Goal: Task Accomplishment & Management: Manage account settings

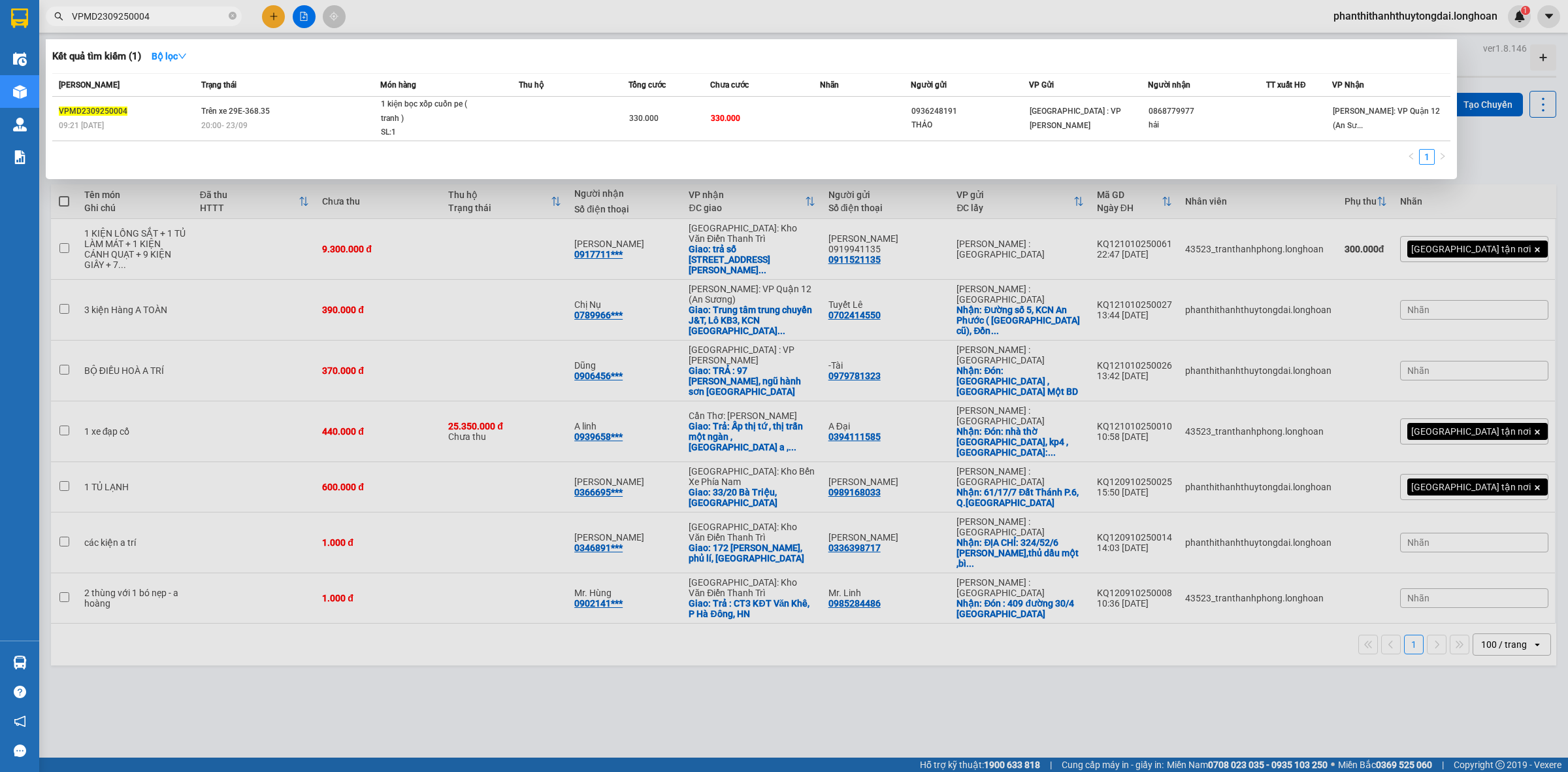
type input "VPMD2309250004"
click at [207, 124] on span "20:00 [DATE]" at bounding box center [224, 125] width 47 height 9
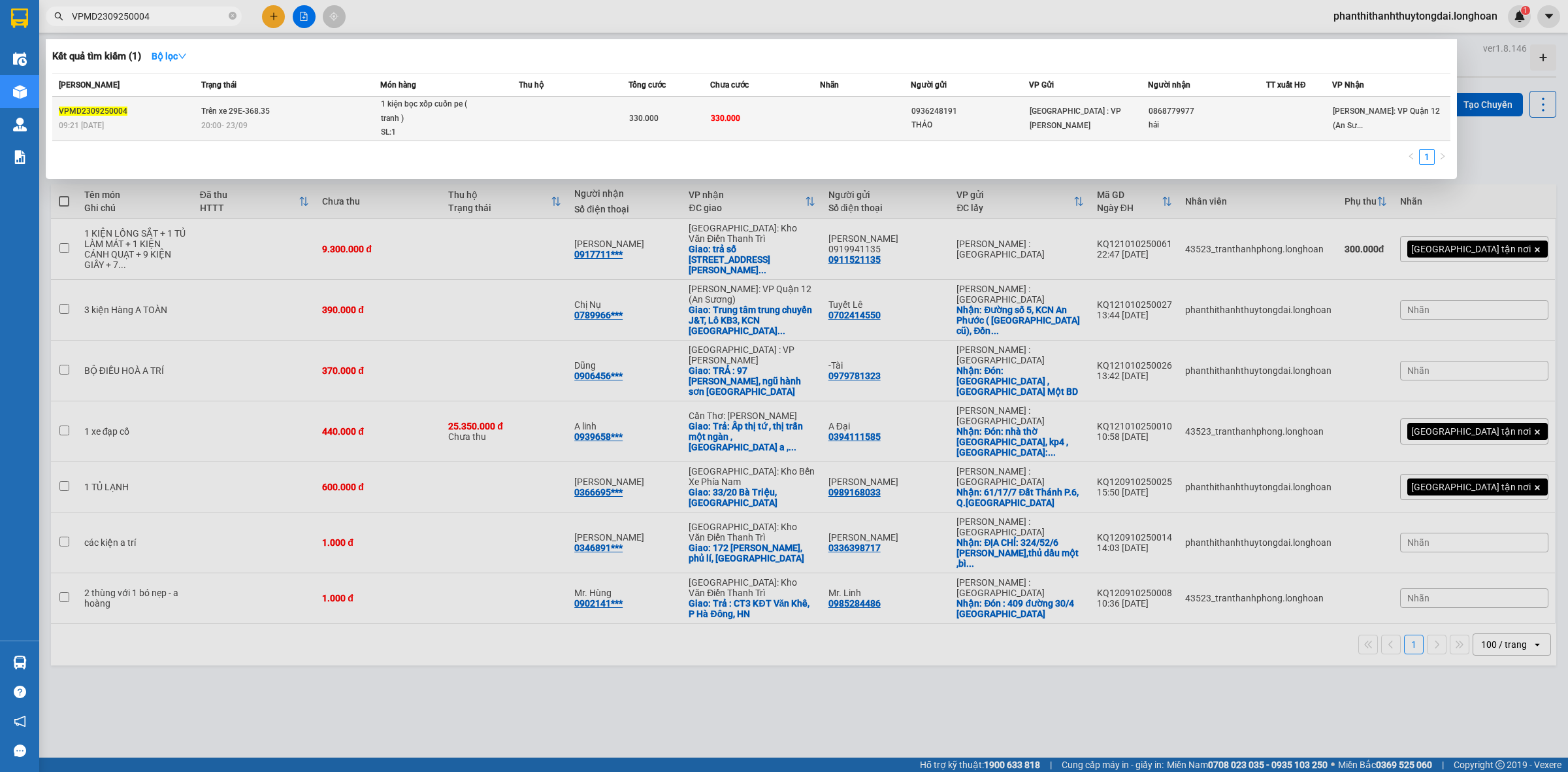
click at [208, 124] on span "20:00 [DATE]" at bounding box center [224, 125] width 47 height 9
click at [331, 139] on td "Trên xe 29E-368.35 20:00 [DATE]" at bounding box center [289, 119] width 182 height 45
click at [330, 139] on td "Trên xe 29E-368.35 20:00 [DATE]" at bounding box center [289, 119] width 182 height 45
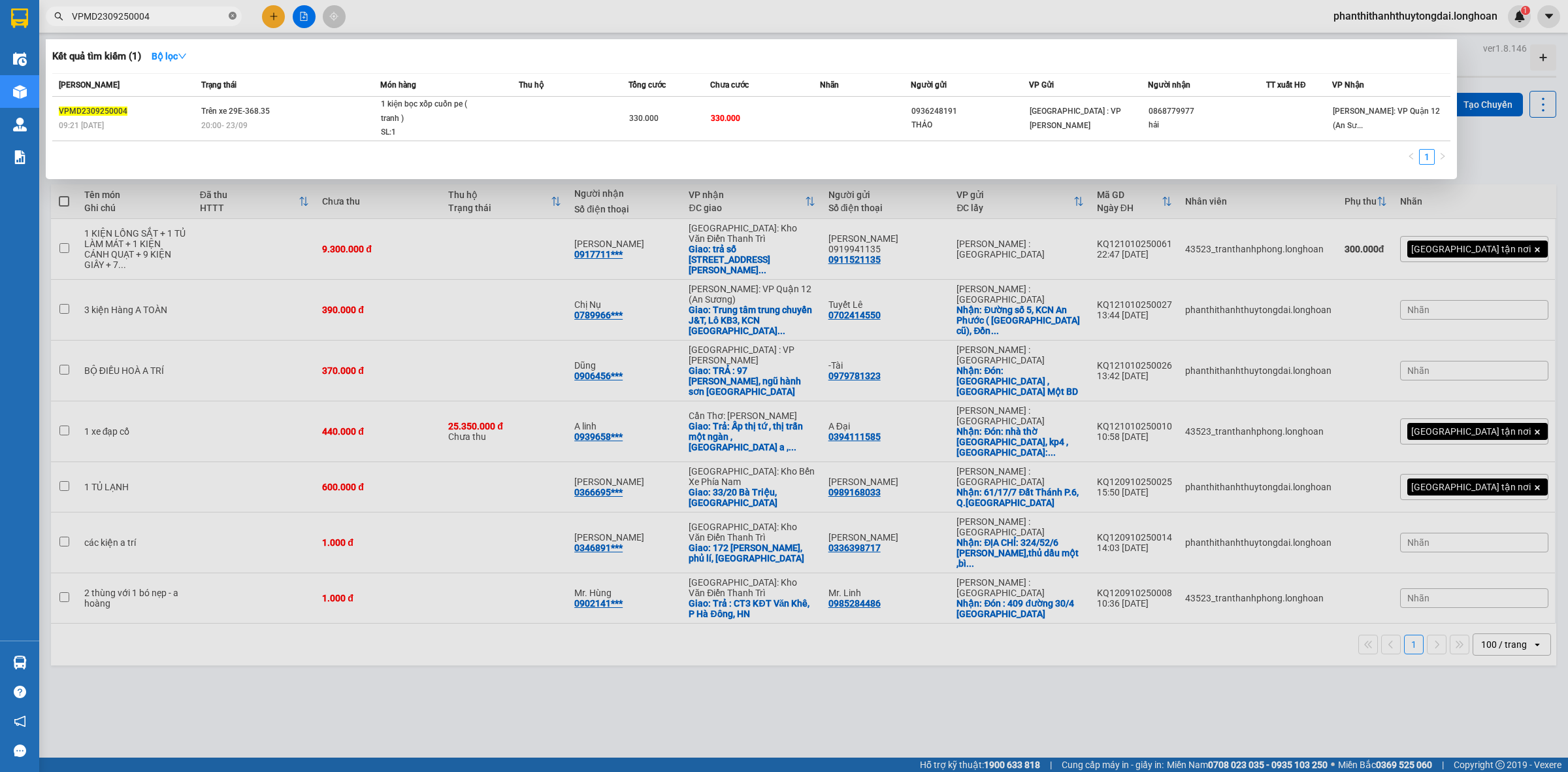
click at [234, 16] on icon "close-circle" at bounding box center [232, 16] width 8 height 8
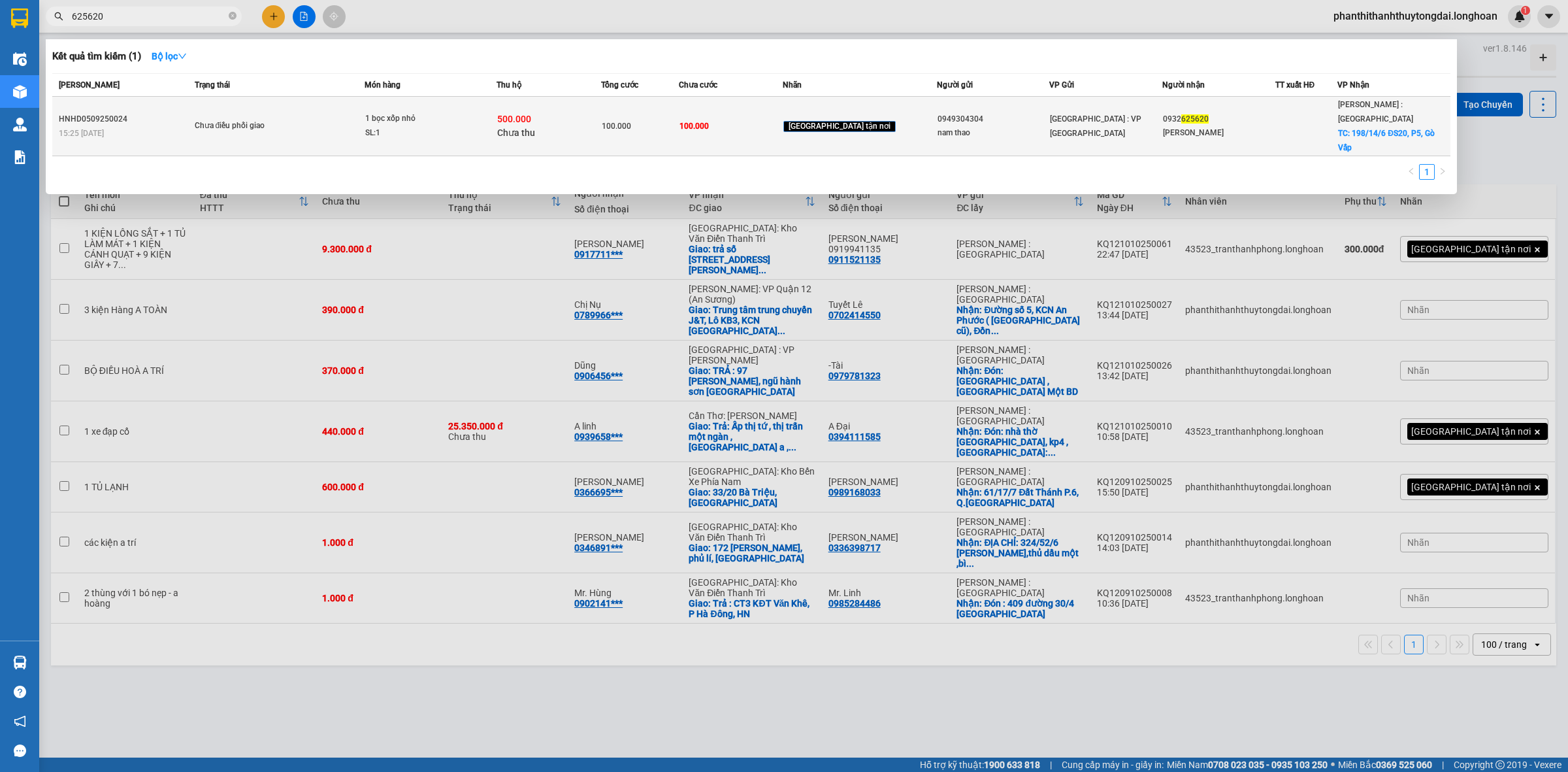
type input "625620"
click at [449, 126] on div "SL: 1" at bounding box center [413, 134] width 98 height 15
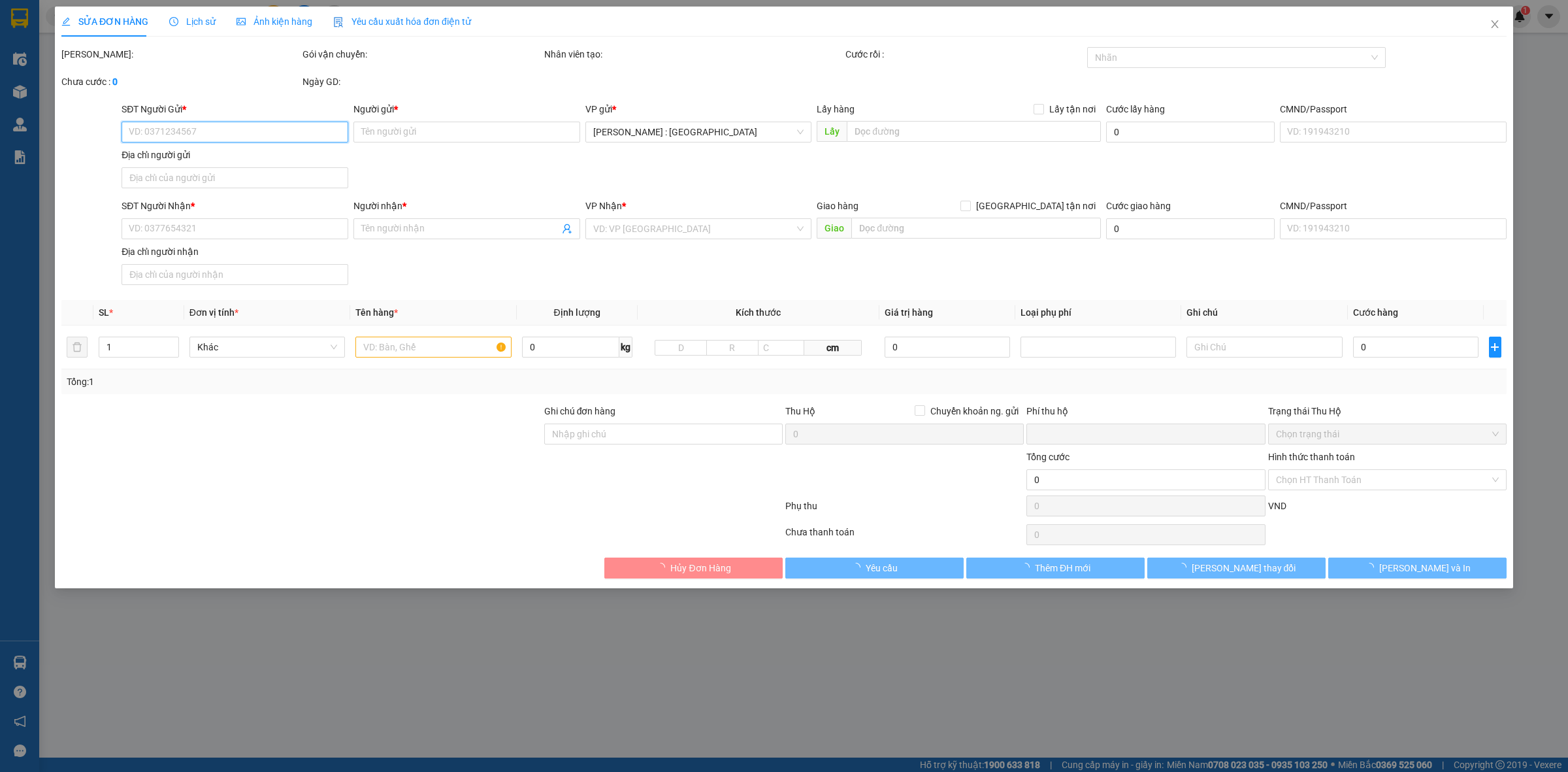
type input "0949304304"
type input "nam thao"
type input "0932625620"
type input "[PERSON_NAME]"
checkbox input "true"
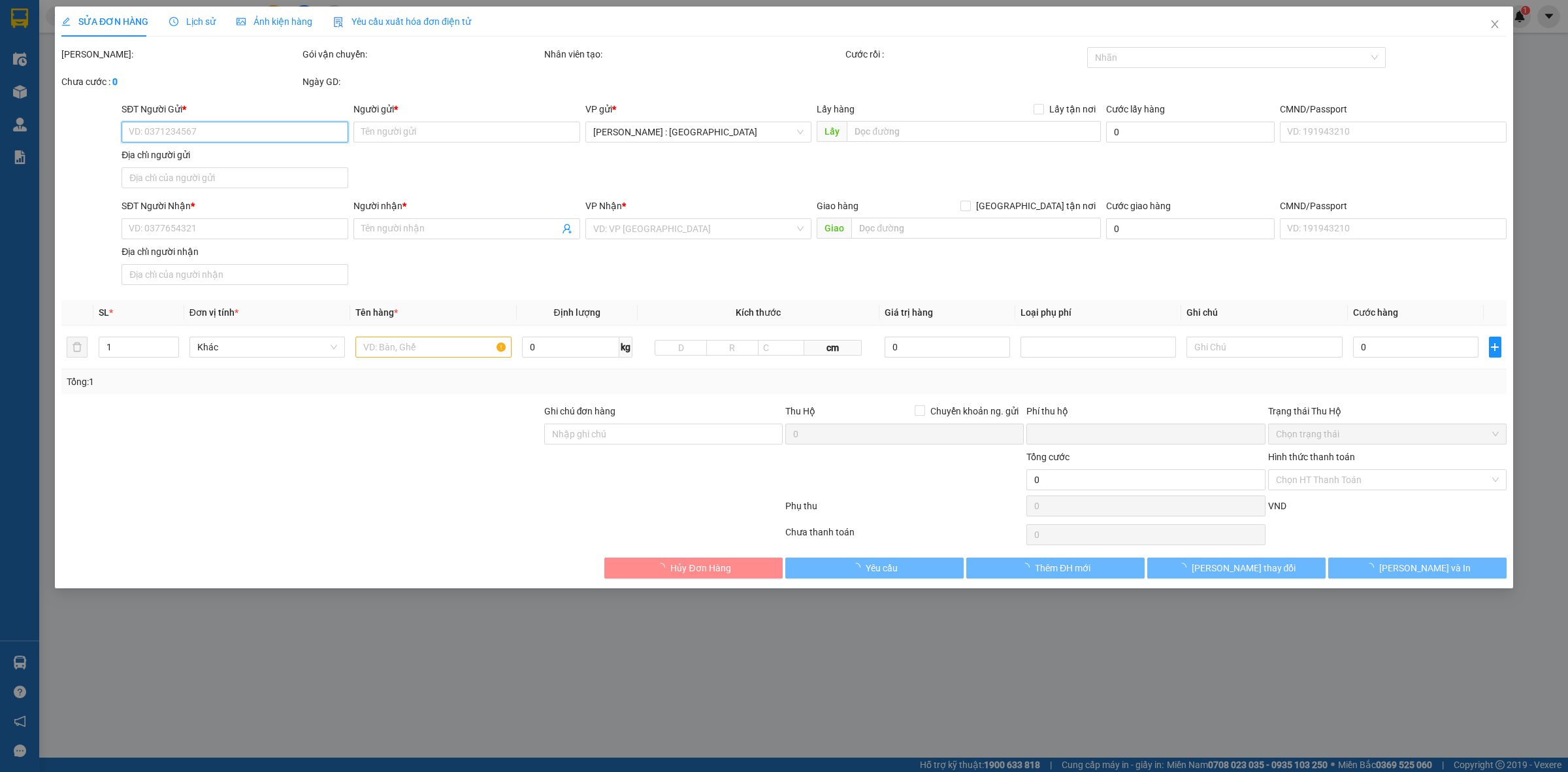
type input "198/14/6 ĐS20, P5, Gò Vấp"
type input "100.000"
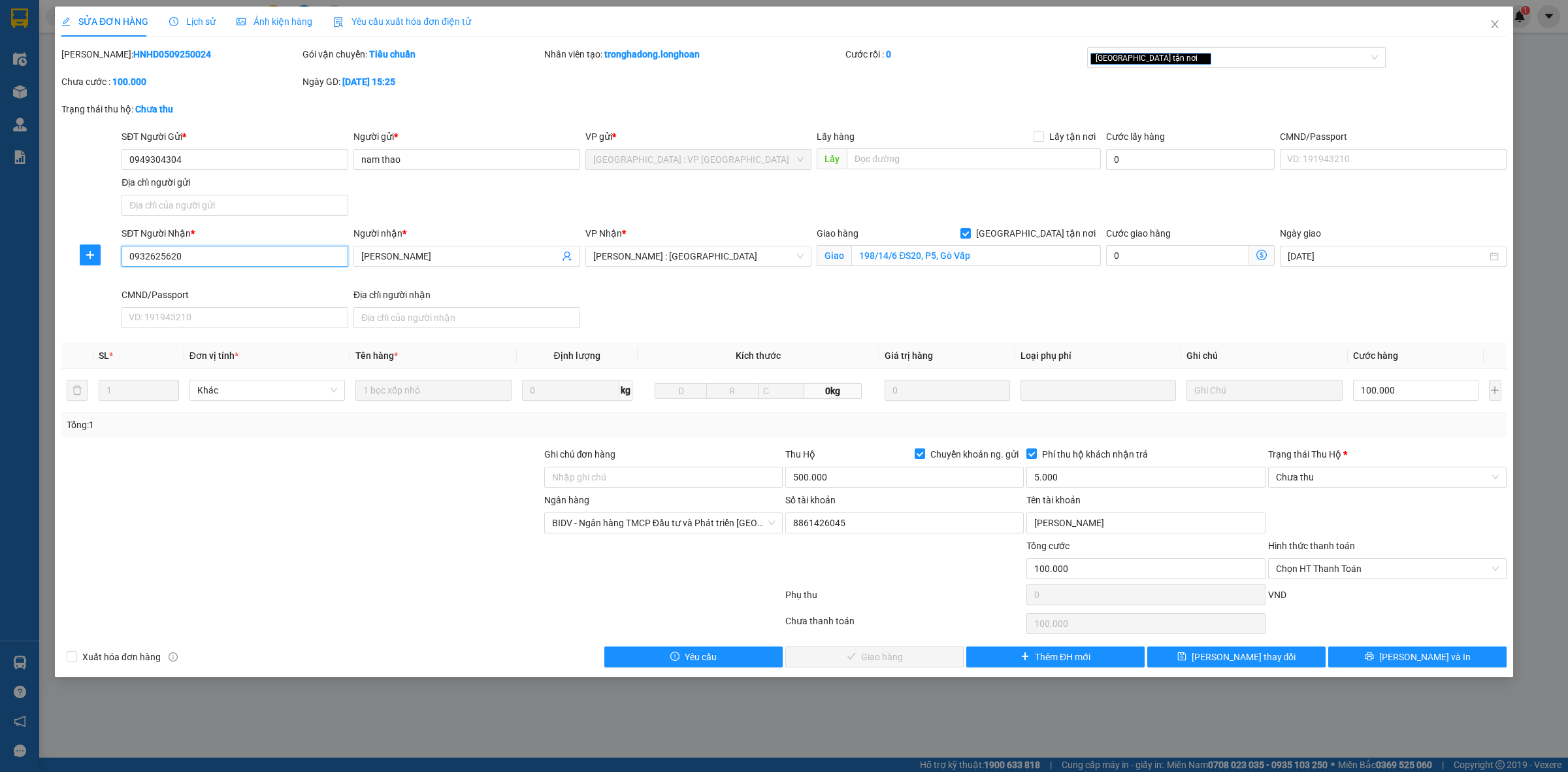
click at [297, 255] on input "0932625620" at bounding box center [235, 256] width 227 height 21
click at [203, 168] on input "0949304304" at bounding box center [235, 159] width 227 height 21
click at [233, 262] on input "0932625620" at bounding box center [235, 256] width 227 height 21
click at [183, 27] on span "Lịch sử" at bounding box center [192, 21] width 47 height 10
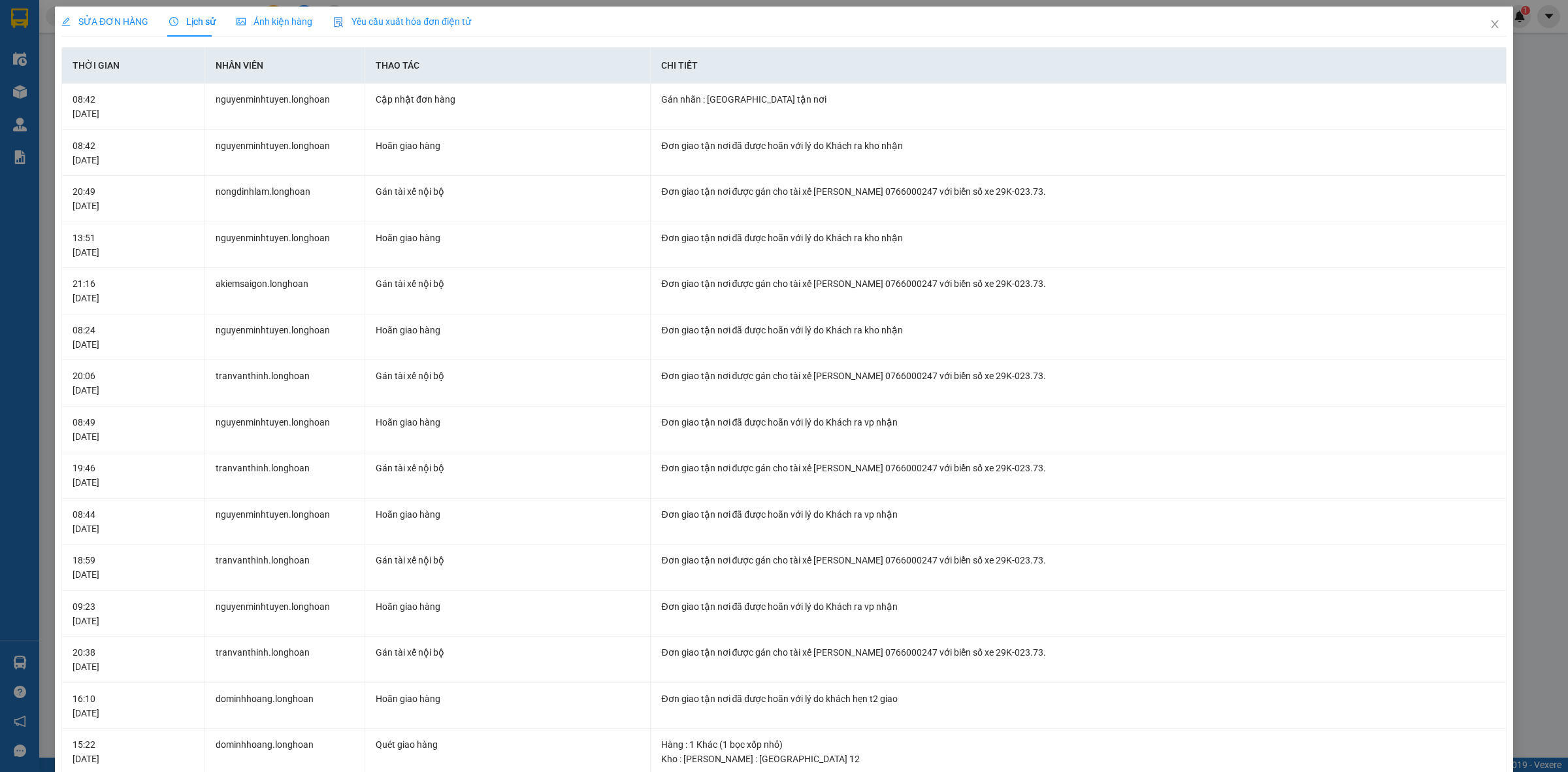
click at [134, 16] on span "SỬA ĐƠN HÀNG" at bounding box center [104, 21] width 87 height 10
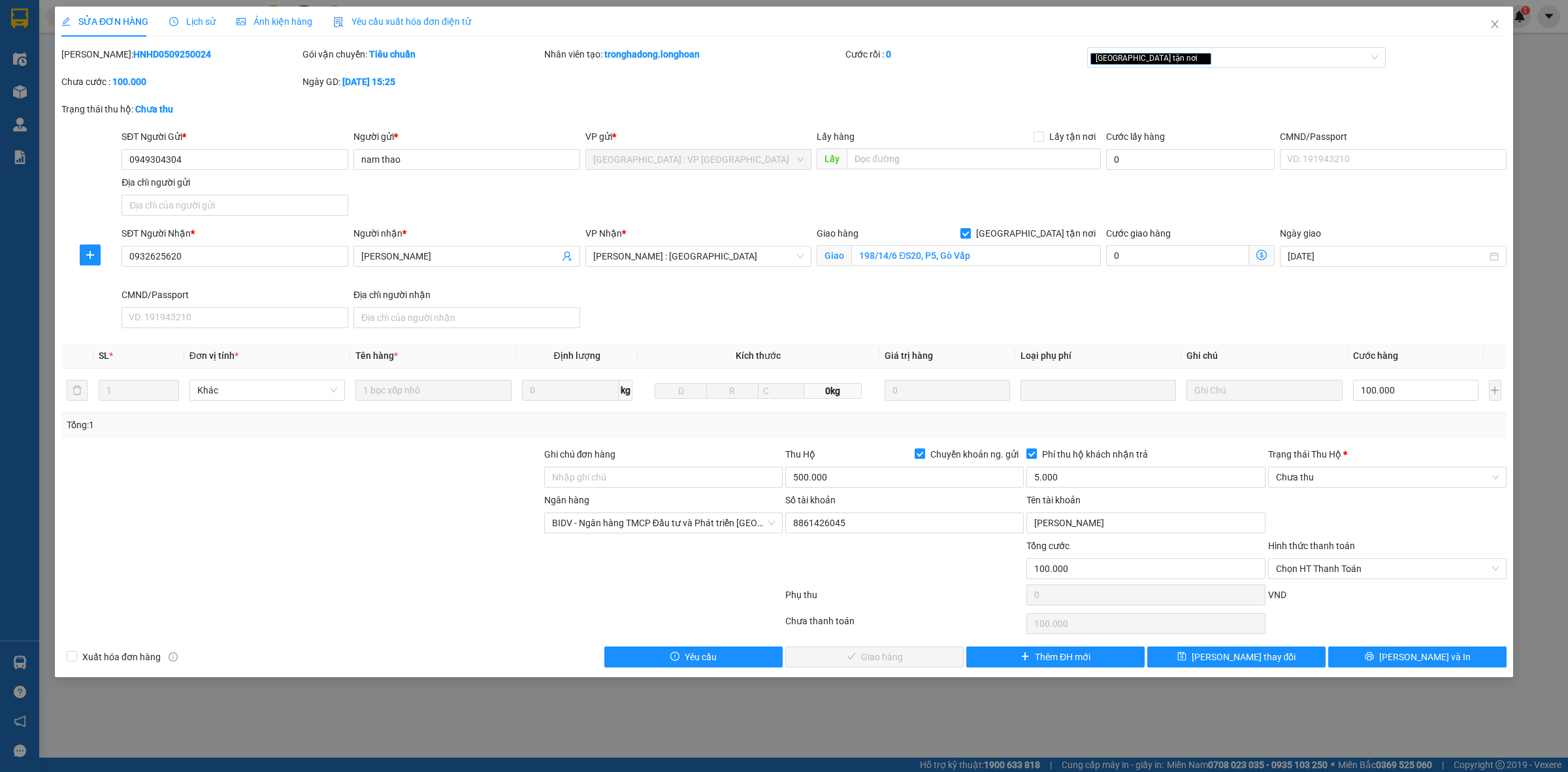
click at [206, 24] on span "Lịch sử" at bounding box center [192, 21] width 47 height 10
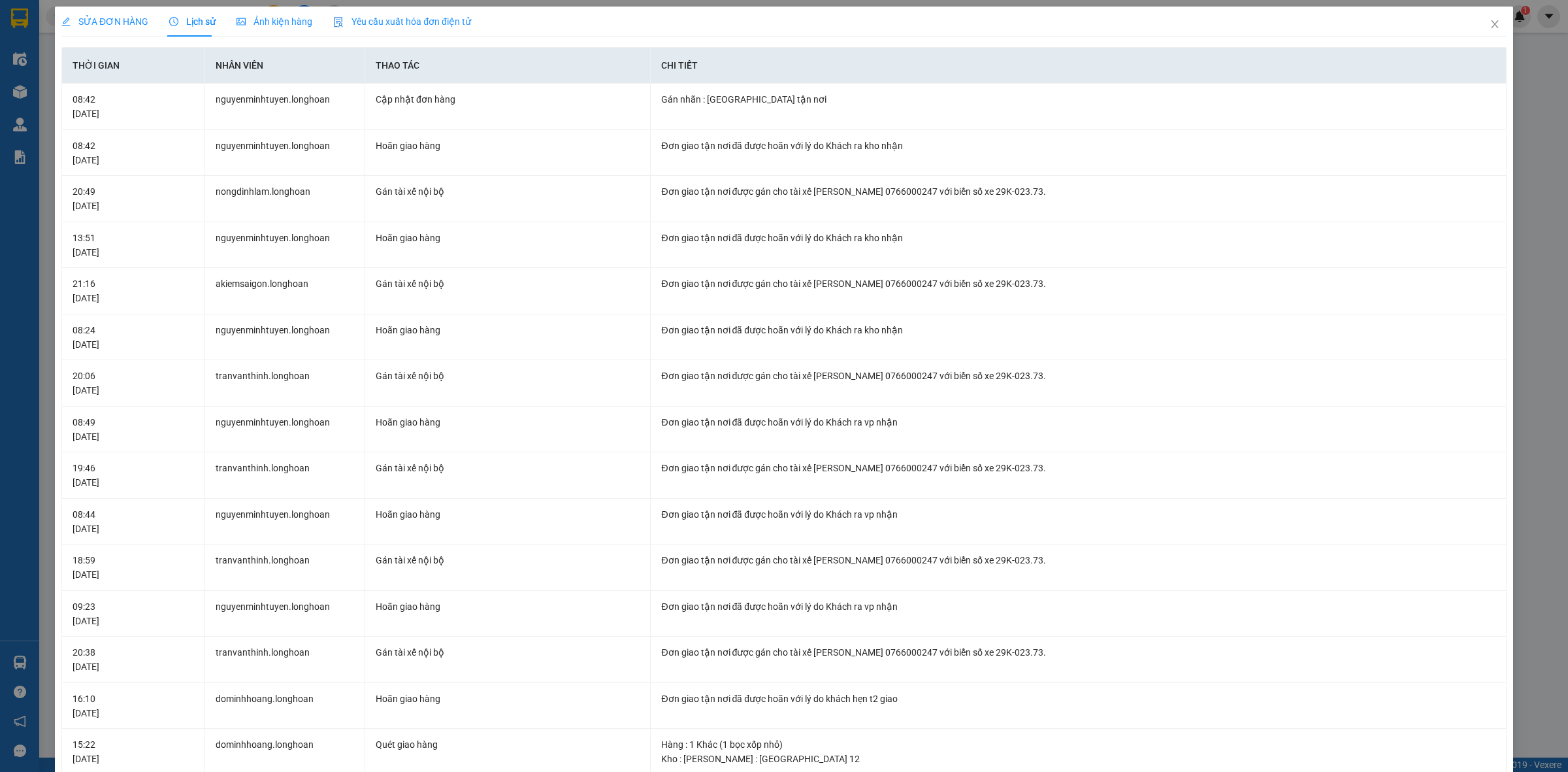
click at [103, 24] on span "SỬA ĐƠN HÀNG" at bounding box center [104, 21] width 87 height 10
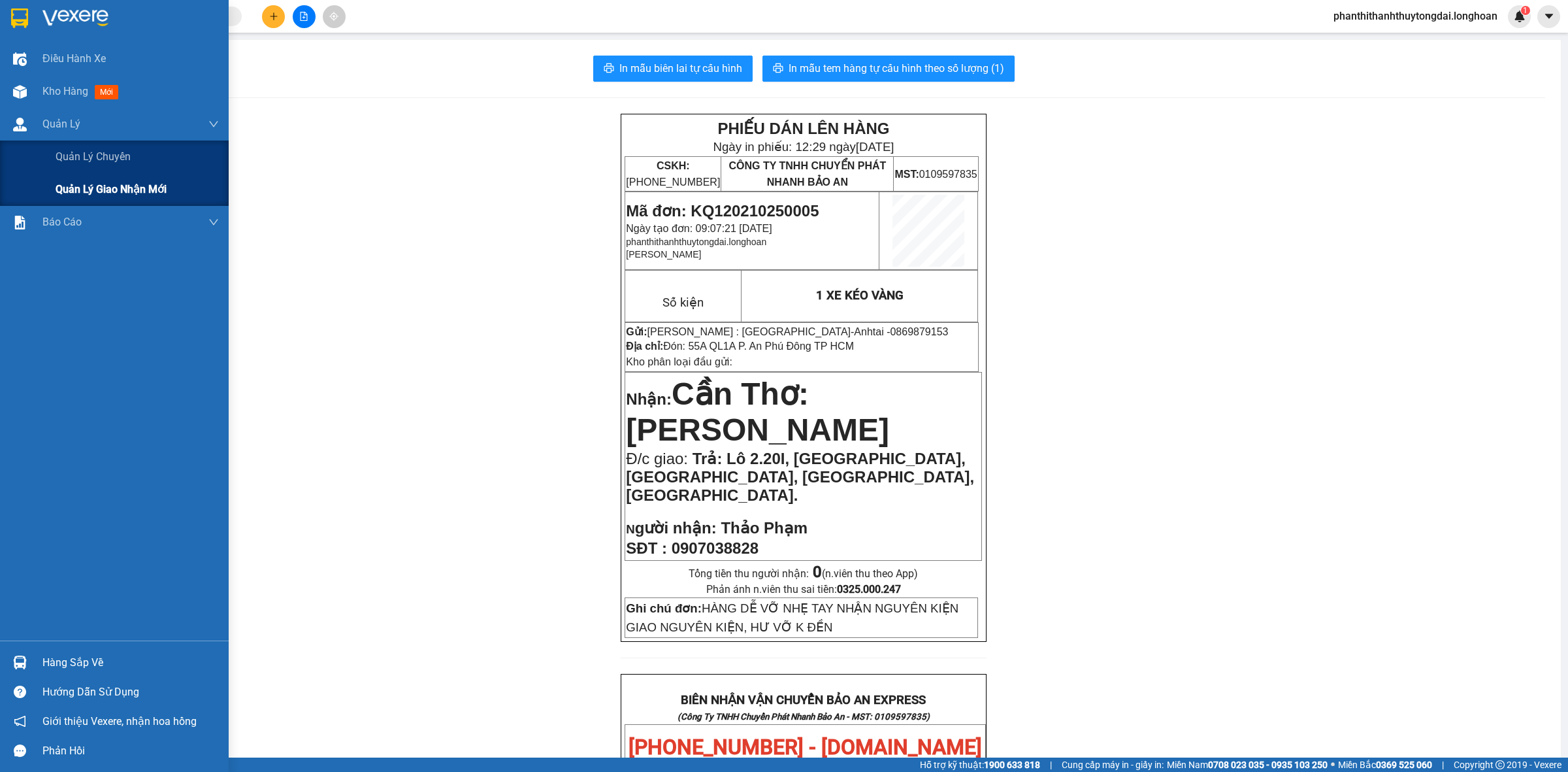
click at [75, 188] on span "Quản lý giao nhận mới" at bounding box center [111, 189] width 111 height 16
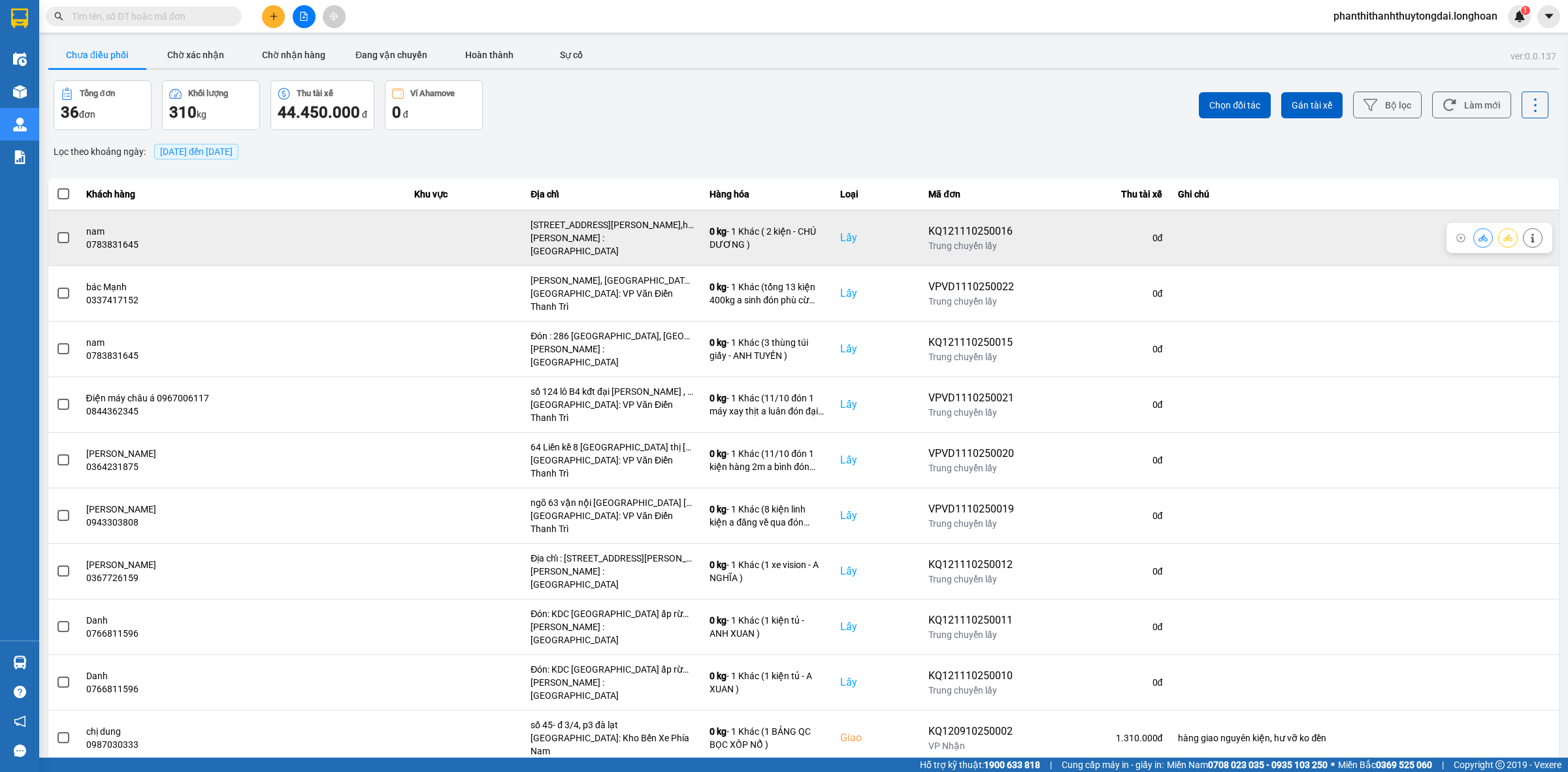
click at [68, 232] on span at bounding box center [63, 238] width 12 height 12
click at [56, 231] on input "checkbox" at bounding box center [56, 231] width 0 height 0
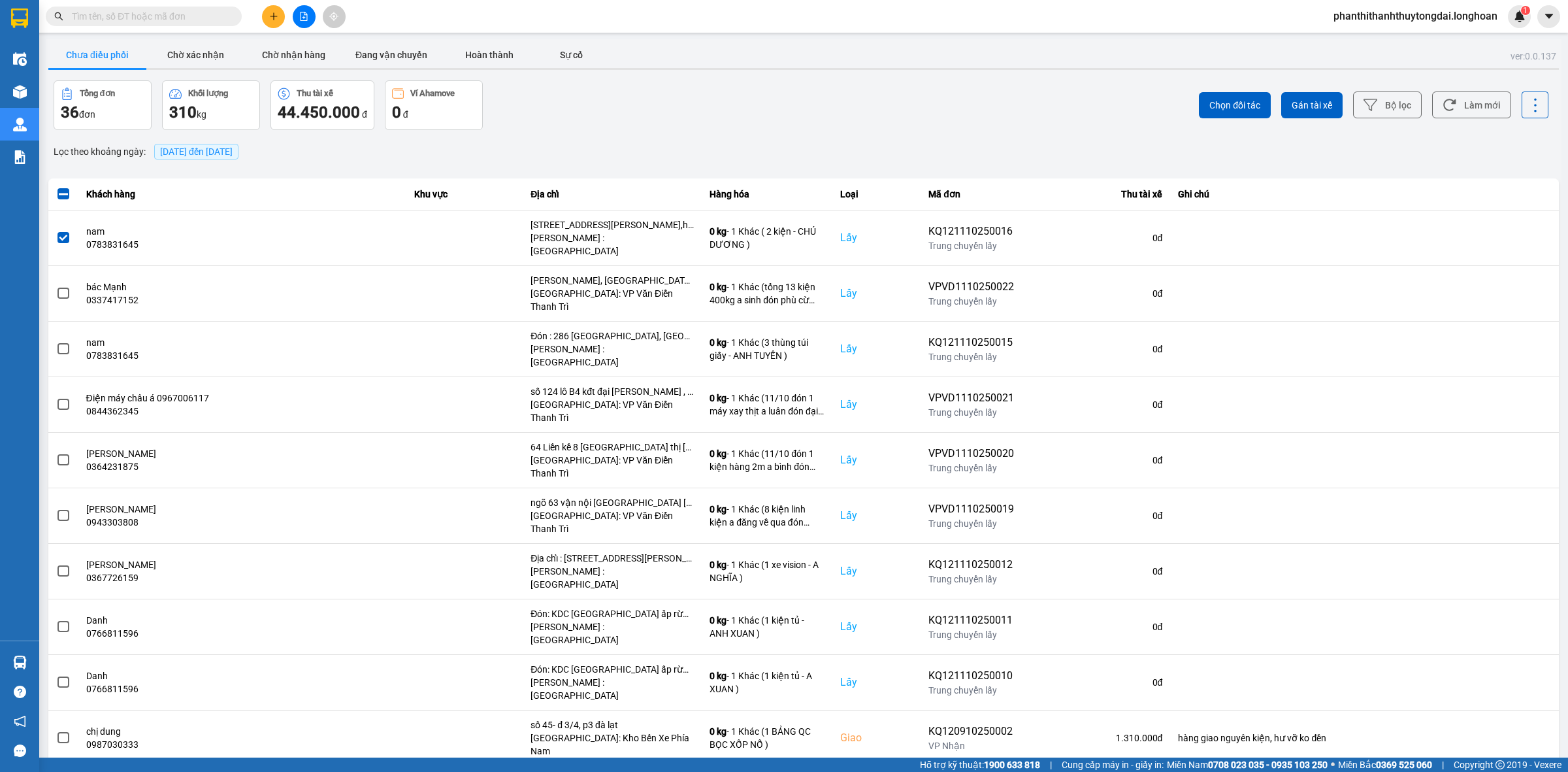
click at [219, 151] on span "11/10/2025 đến 11/10/2025" at bounding box center [196, 151] width 72 height 10
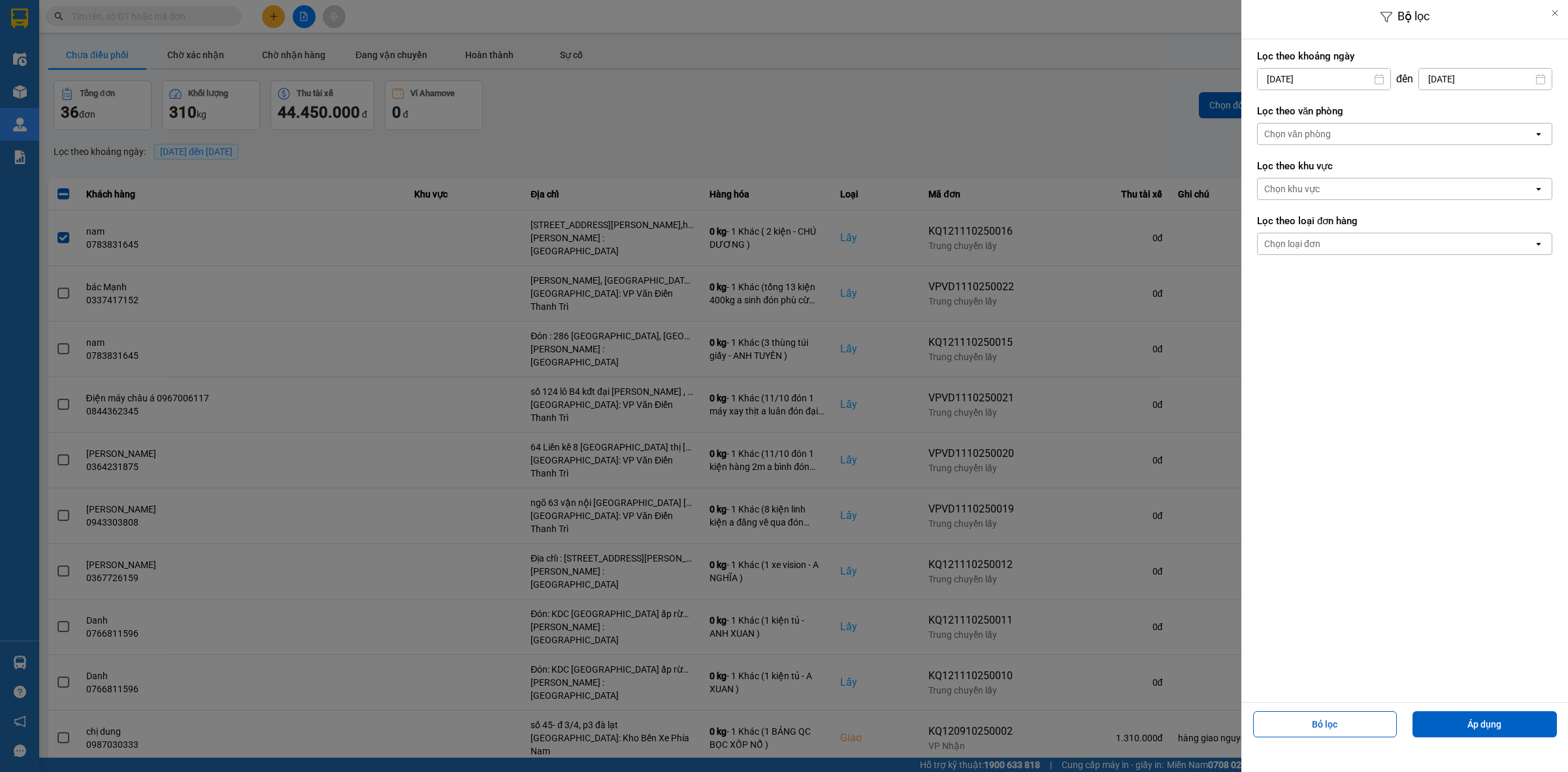
click at [1307, 252] on div "Chọn loại đơn" at bounding box center [1396, 243] width 276 height 21
click at [1298, 278] on div "Lấy" at bounding box center [1404, 273] width 295 height 24
click at [1317, 133] on div "Chọn văn phòng" at bounding box center [1297, 134] width 67 height 13
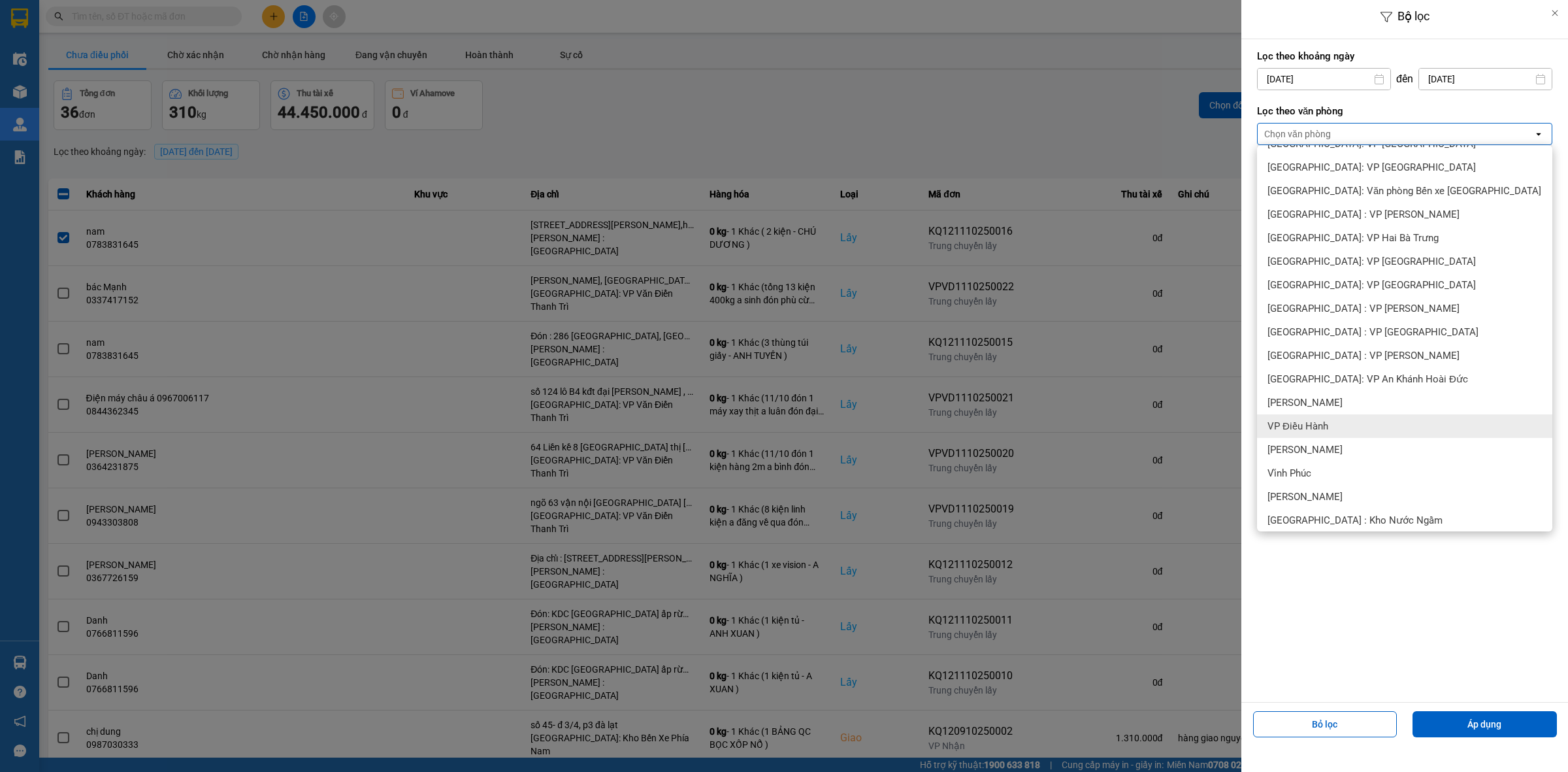
scroll to position [272, 0]
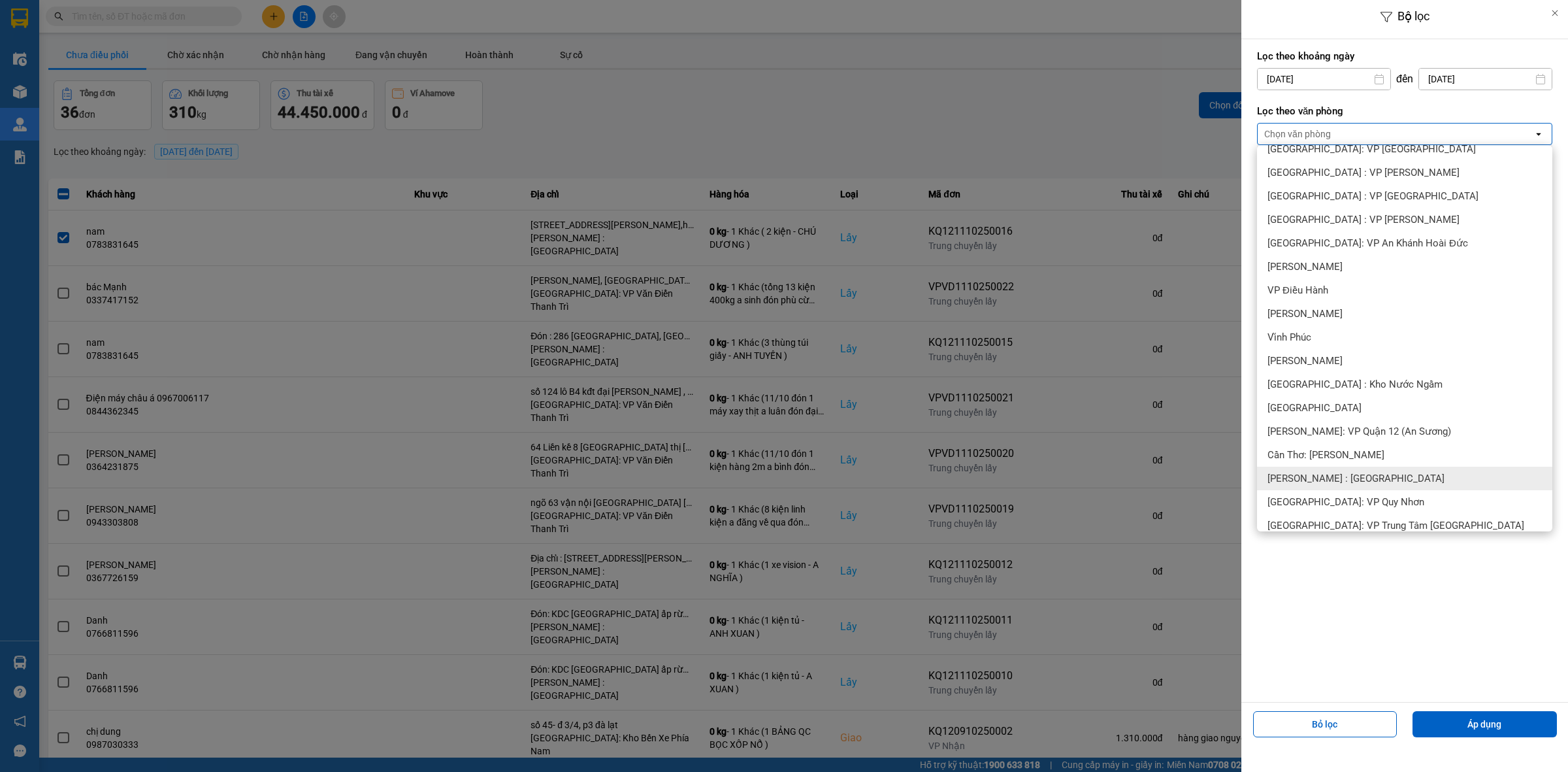
click at [1313, 482] on span "[PERSON_NAME] : [GEOGRAPHIC_DATA]" at bounding box center [1356, 478] width 177 height 13
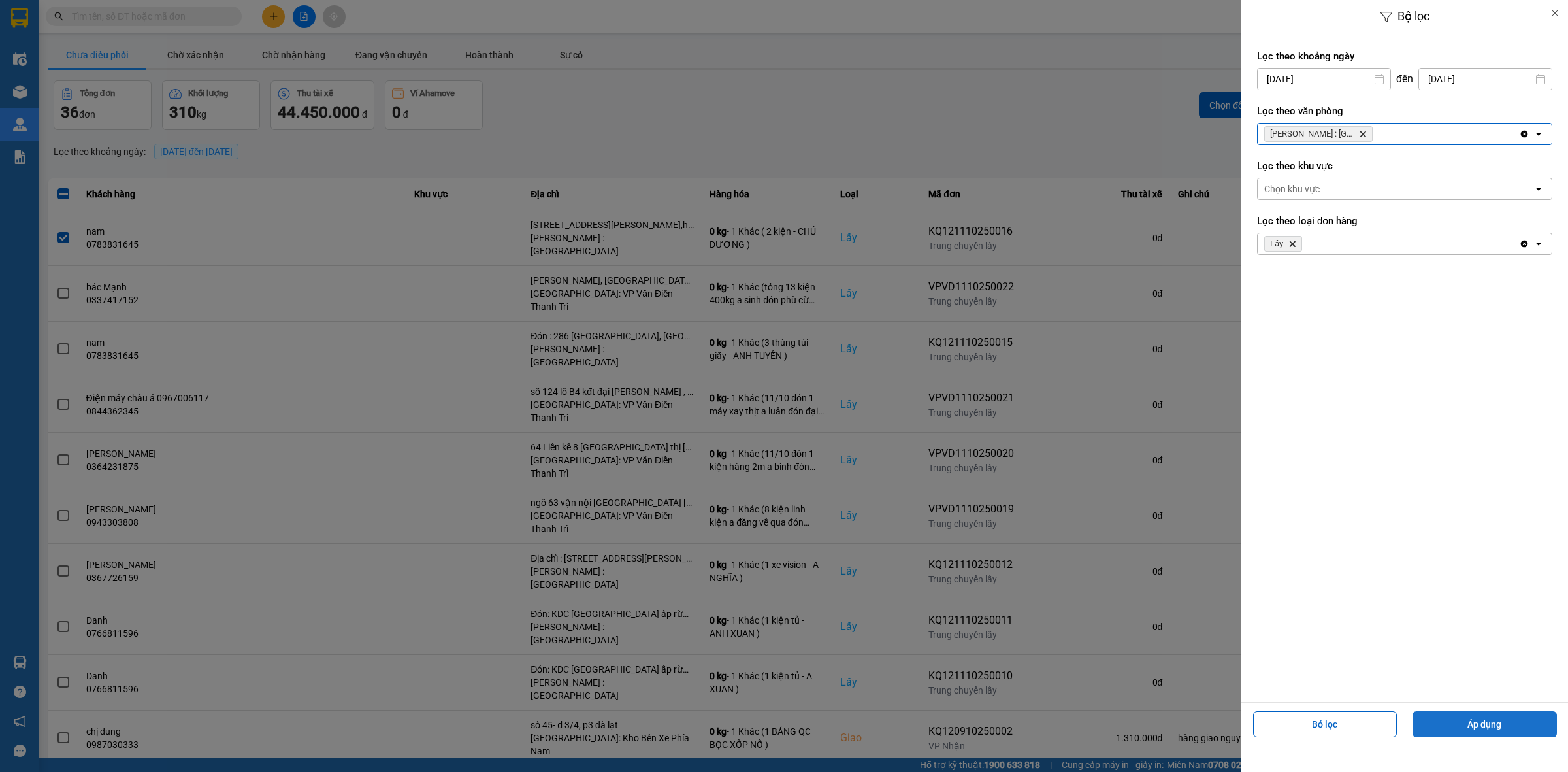
click at [1533, 734] on button "Áp dụng" at bounding box center [1485, 724] width 144 height 27
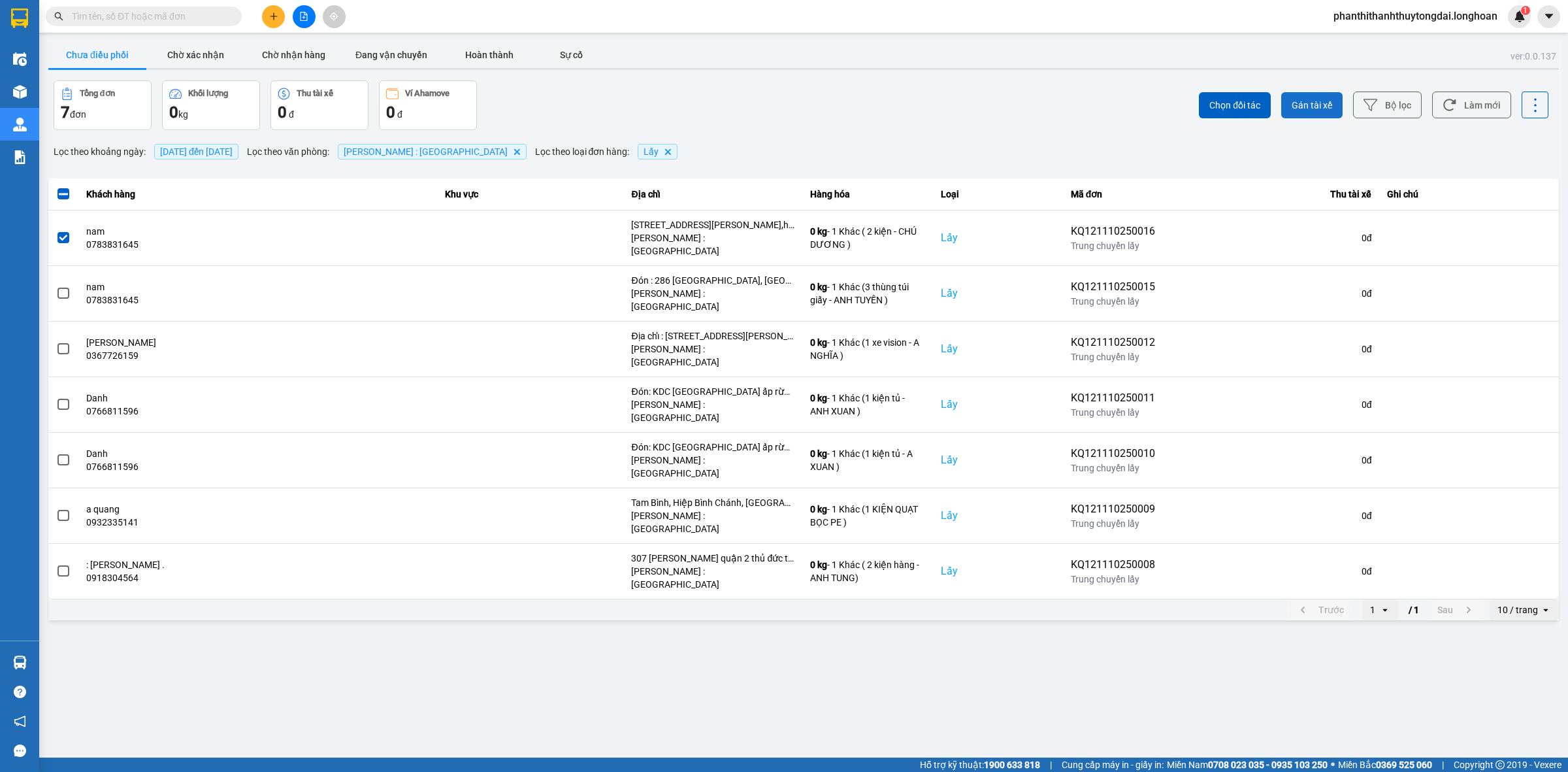
click at [1304, 102] on span "Gán tài xế" at bounding box center [1312, 105] width 40 height 13
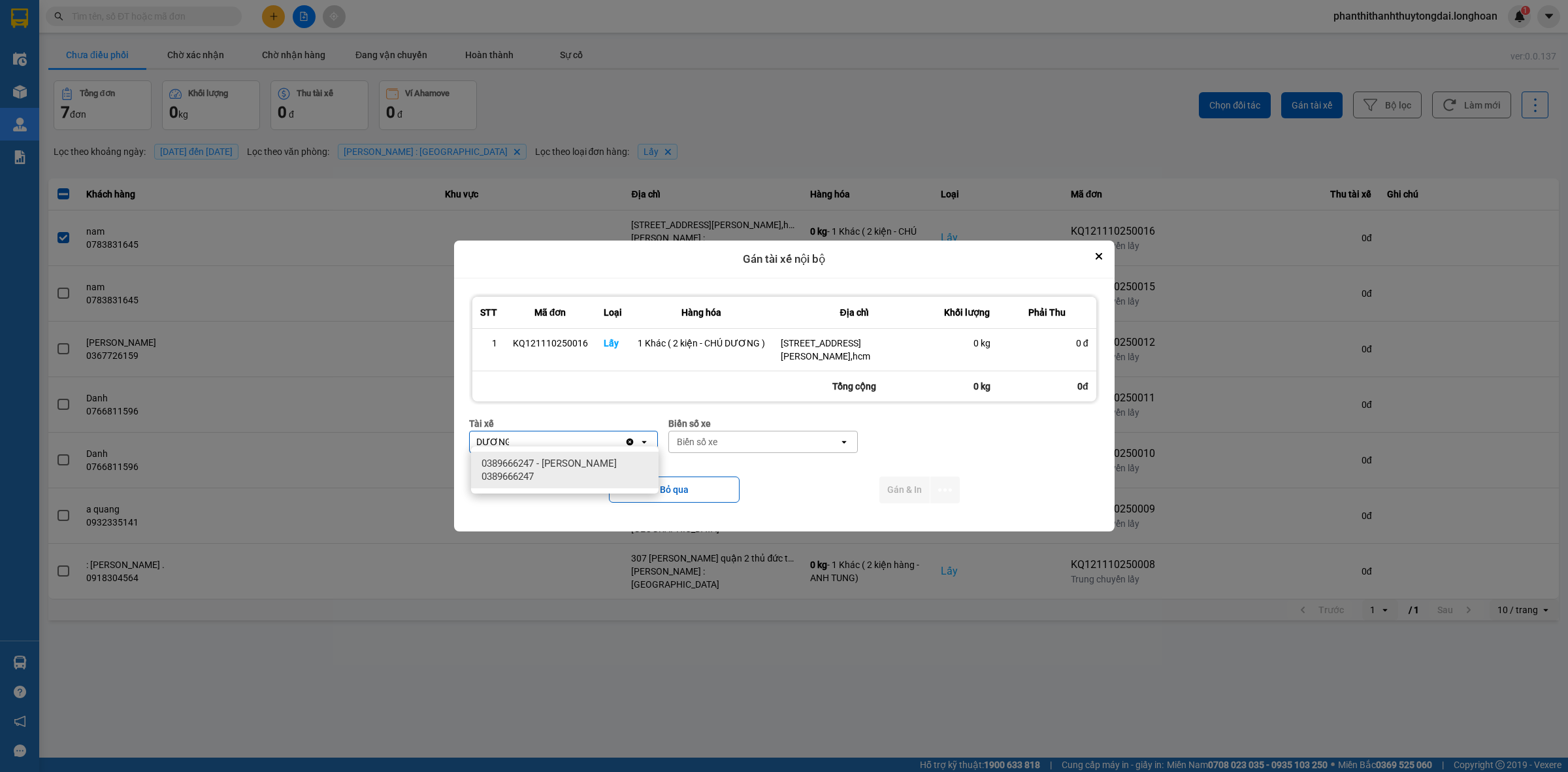
type input "DƯƠNG"
drag, startPoint x: 564, startPoint y: 474, endPoint x: 837, endPoint y: 439, distance: 275.2
click at [582, 465] on span "0389666247 - TRƯƠNG DUY DƯƠNG 0389666247" at bounding box center [568, 470] width 172 height 27
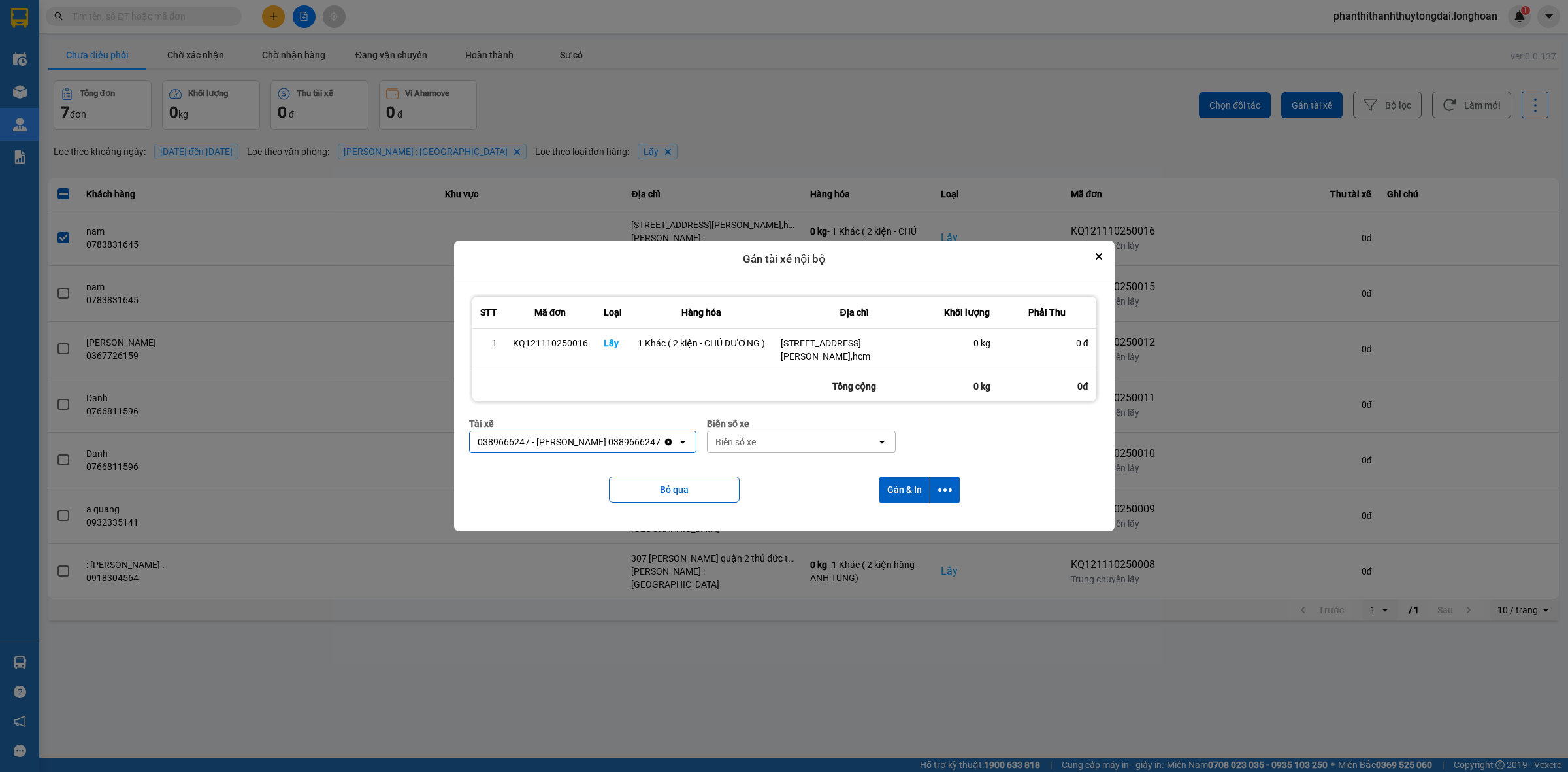
click at [853, 432] on div "Biển số xe" at bounding box center [793, 442] width 170 height 21
type input "05"
click at [864, 544] on div "50H-281.05" at bounding box center [822, 534] width 187 height 24
click at [897, 485] on button "Gán & In" at bounding box center [904, 489] width 50 height 27
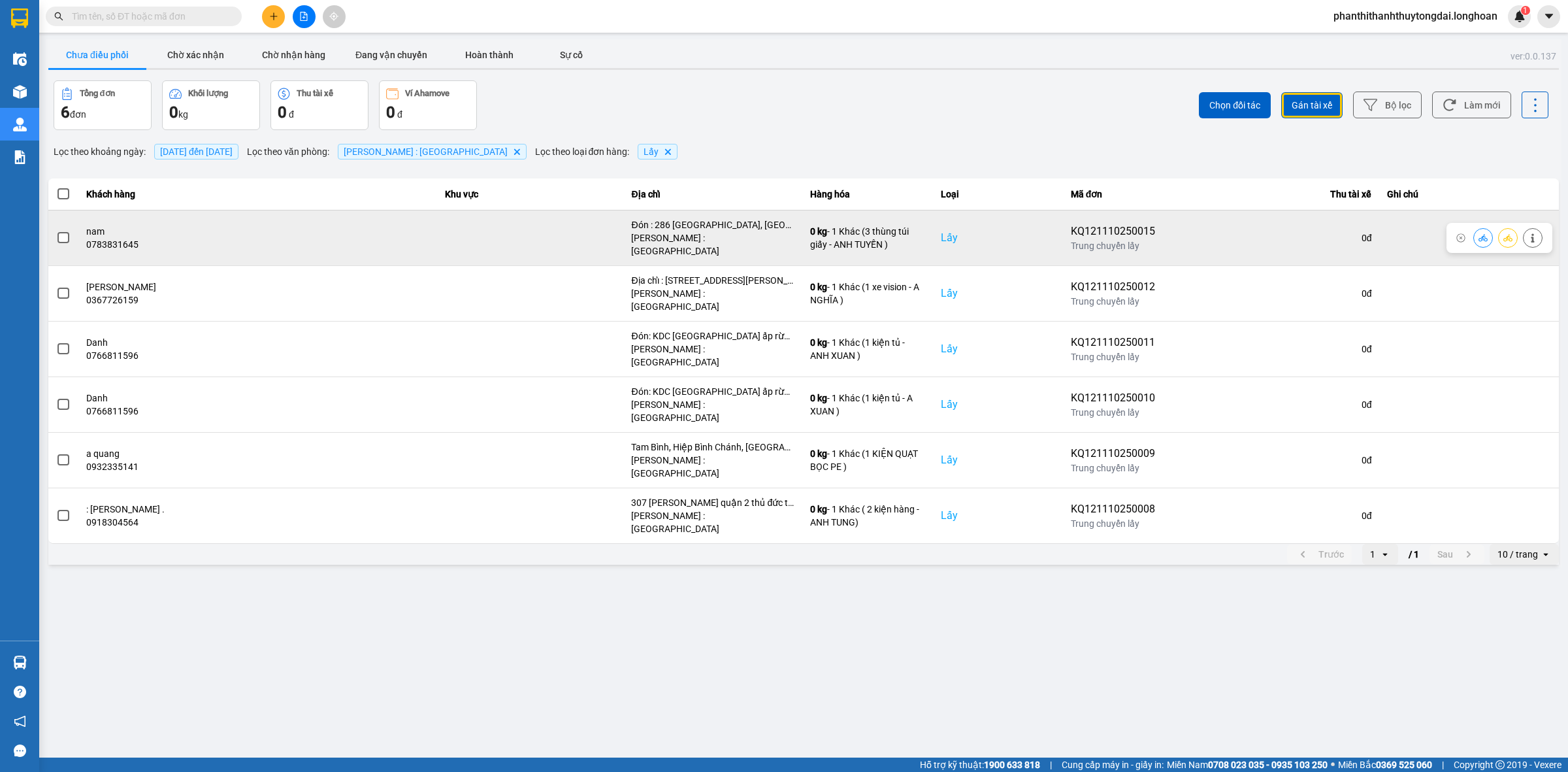
click at [60, 232] on span at bounding box center [63, 238] width 12 height 12
click at [56, 231] on input "checkbox" at bounding box center [56, 231] width 0 height 0
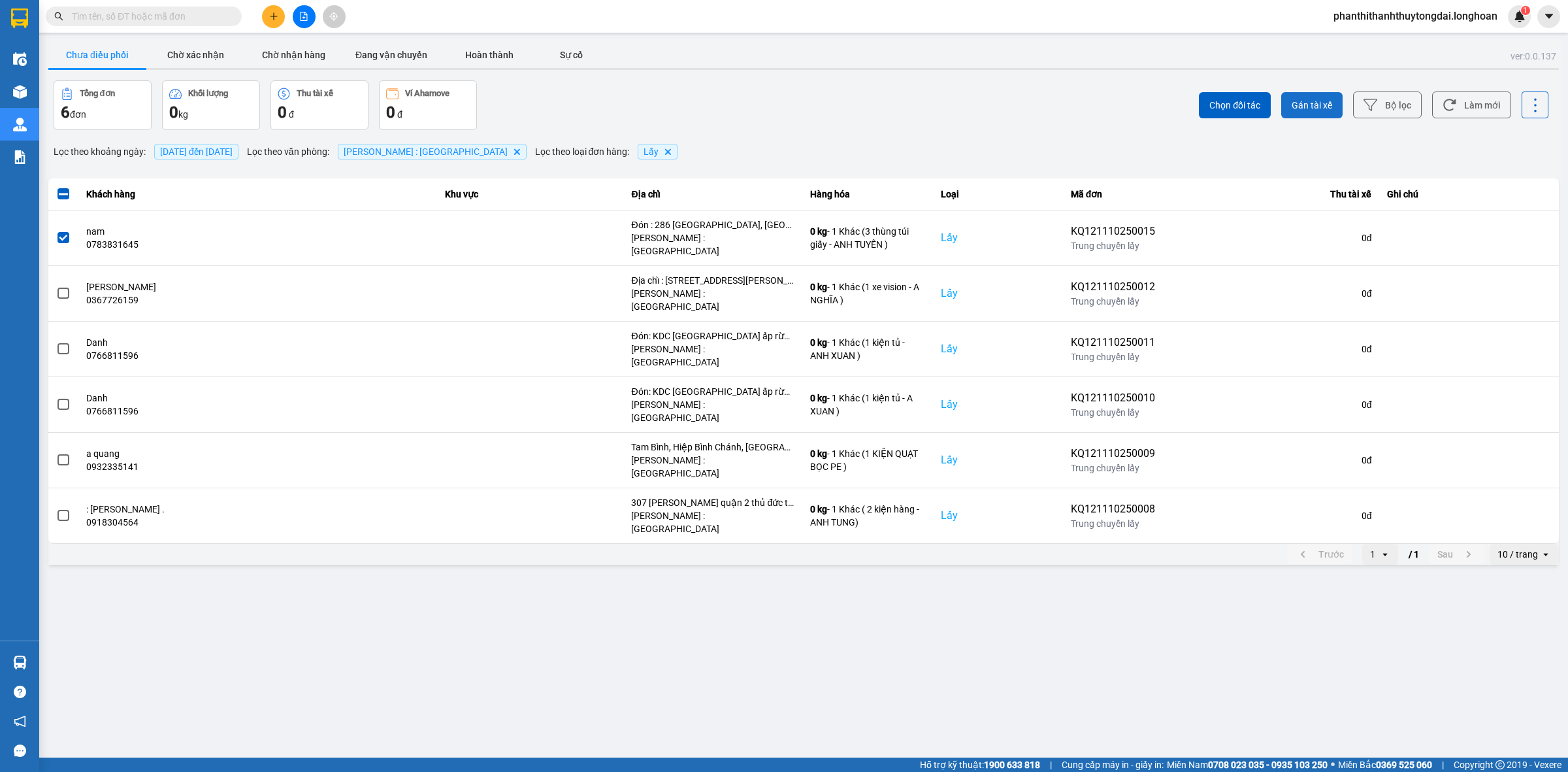
click at [1302, 96] on button "Gán tài xế" at bounding box center [1311, 105] width 61 height 27
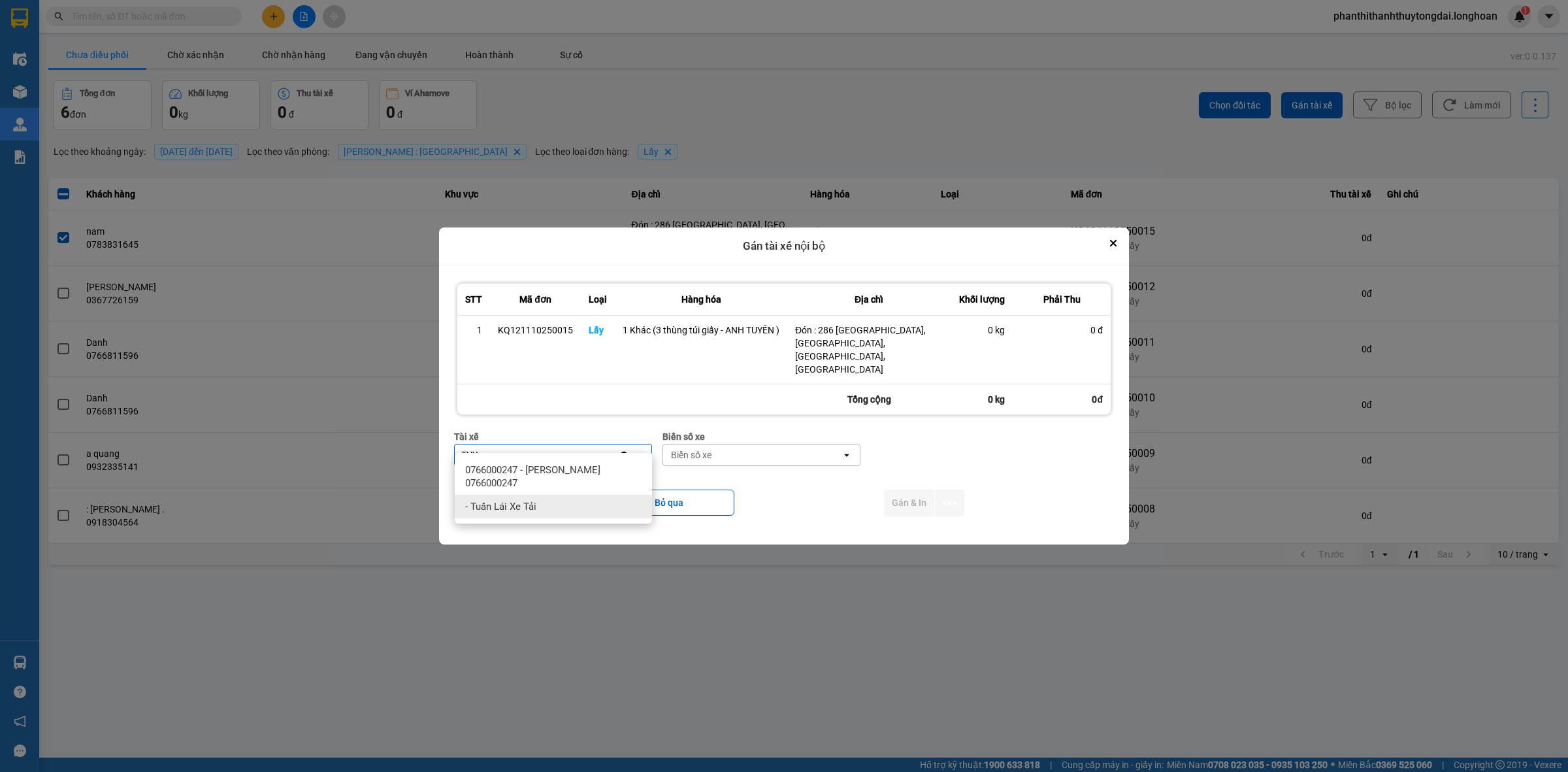
type input "TUY"
drag, startPoint x: 554, startPoint y: 409, endPoint x: 559, endPoint y: 425, distance: 16.8
click at [554, 413] on div "STT Mã đơn Loại Hàng hóa Địa chỉ Khối lượng Phải Thu 1 KQ121110250015 Lấy 1 Khá…" at bounding box center [784, 405] width 670 height 260
click at [529, 445] on div "Tài xế" at bounding box center [543, 455] width 178 height 21
type input "TUY"
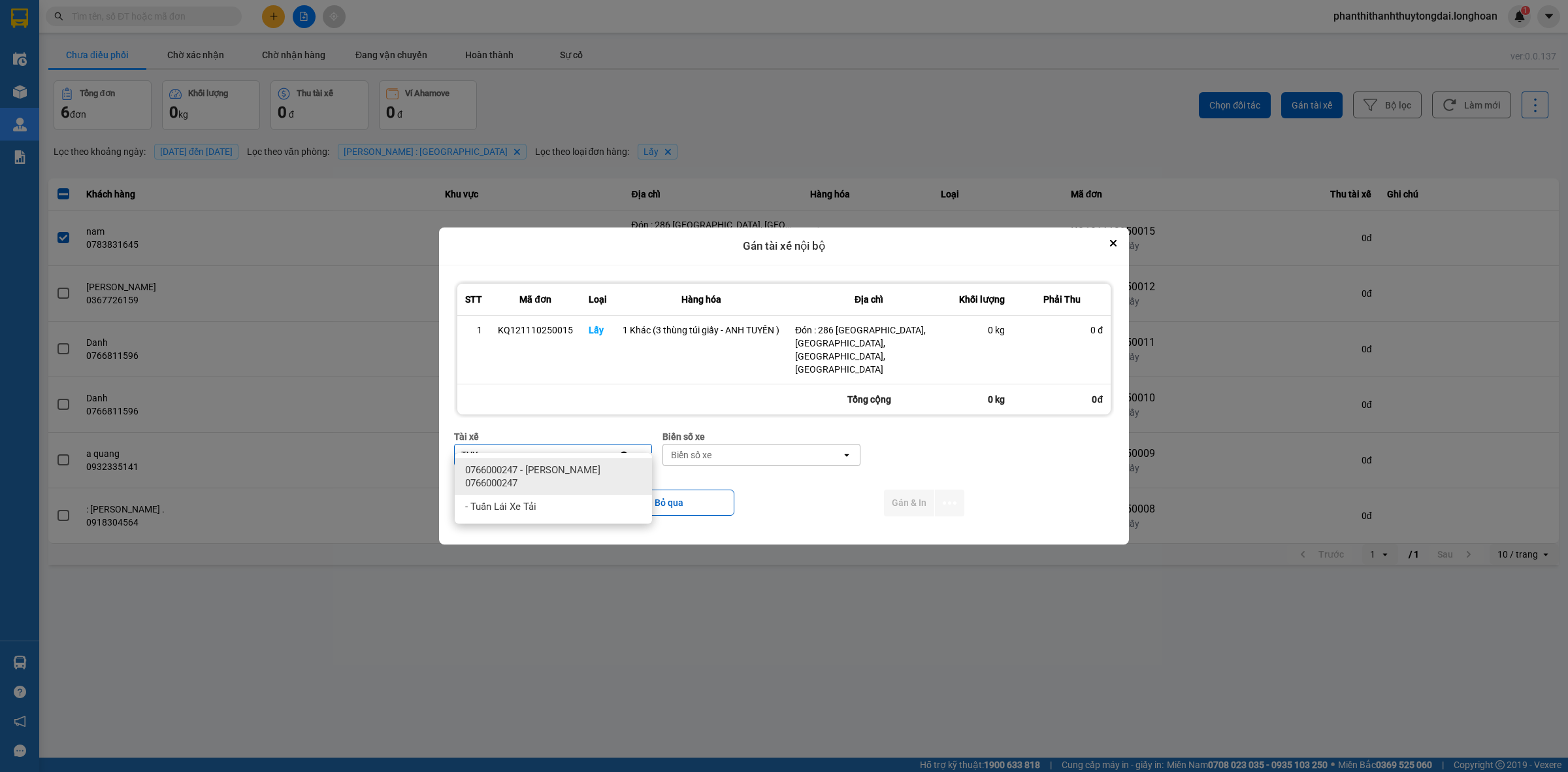
drag, startPoint x: 559, startPoint y: 462, endPoint x: 602, endPoint y: 459, distance: 43.1
click at [576, 459] on div "0766000247 - NGUYỄN MINH TUYẾN 0766000247" at bounding box center [553, 477] width 197 height 37
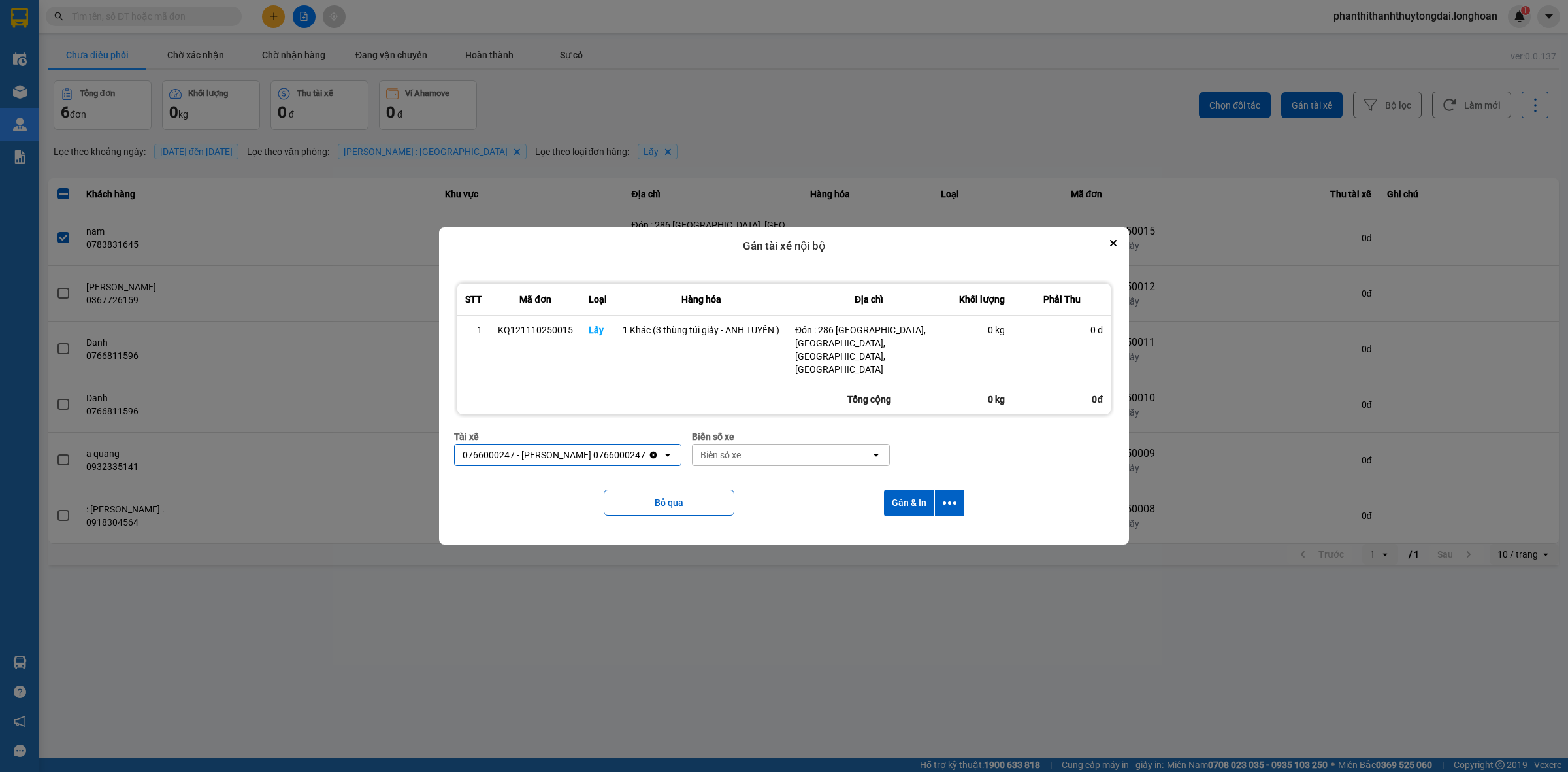
click at [789, 445] on div "Biển số xe" at bounding box center [782, 455] width 178 height 21
type input "73"
drag, startPoint x: 800, startPoint y: 471, endPoint x: 930, endPoint y: 495, distance: 132.2
click at [802, 471] on div "29K-023.73" at bounding box center [813, 470] width 197 height 24
click at [930, 495] on button "Gán & In" at bounding box center [909, 502] width 50 height 27
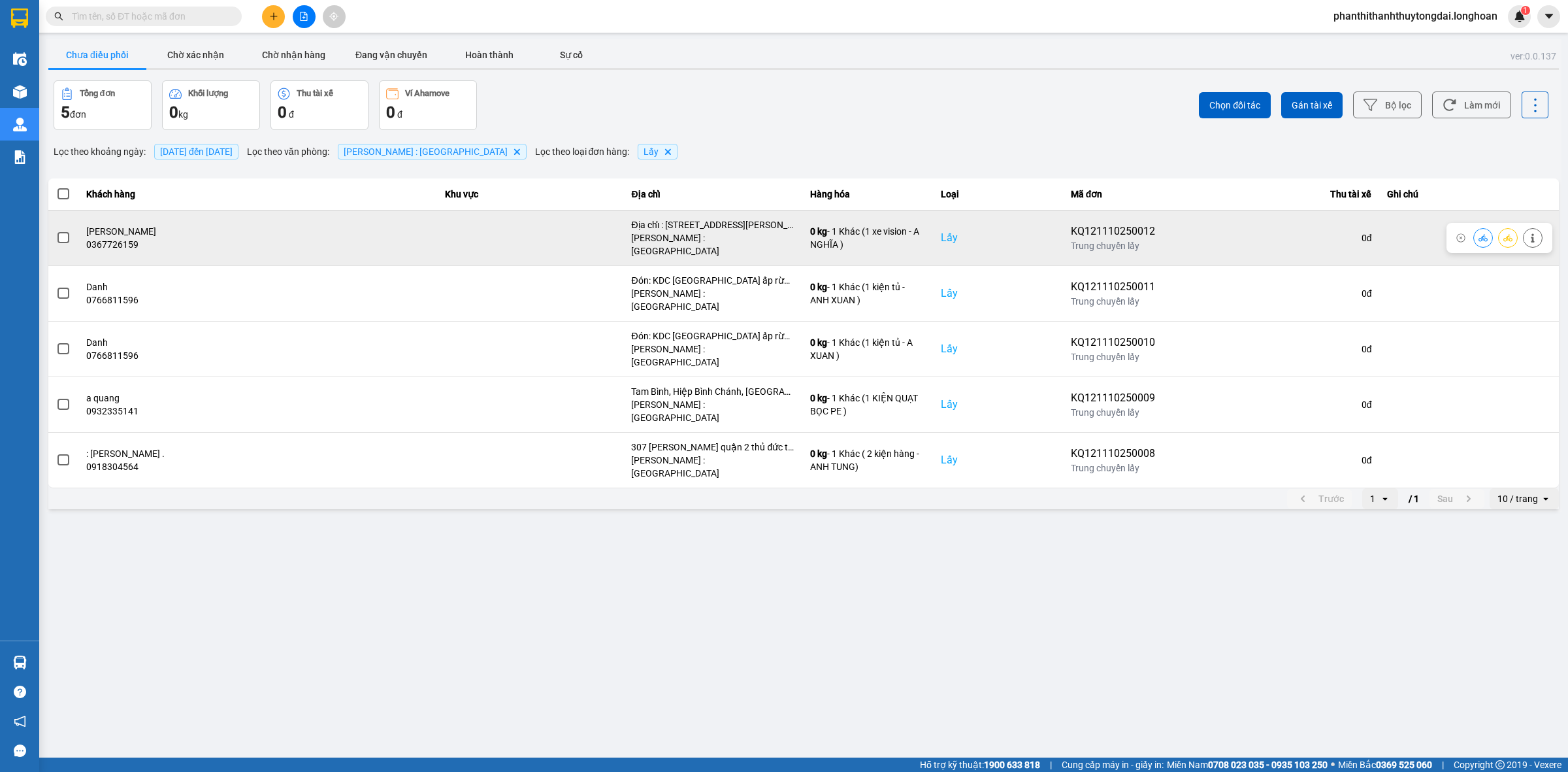
click at [60, 237] on span at bounding box center [63, 238] width 12 height 12
click at [56, 231] on input "checkbox" at bounding box center [56, 231] width 0 height 0
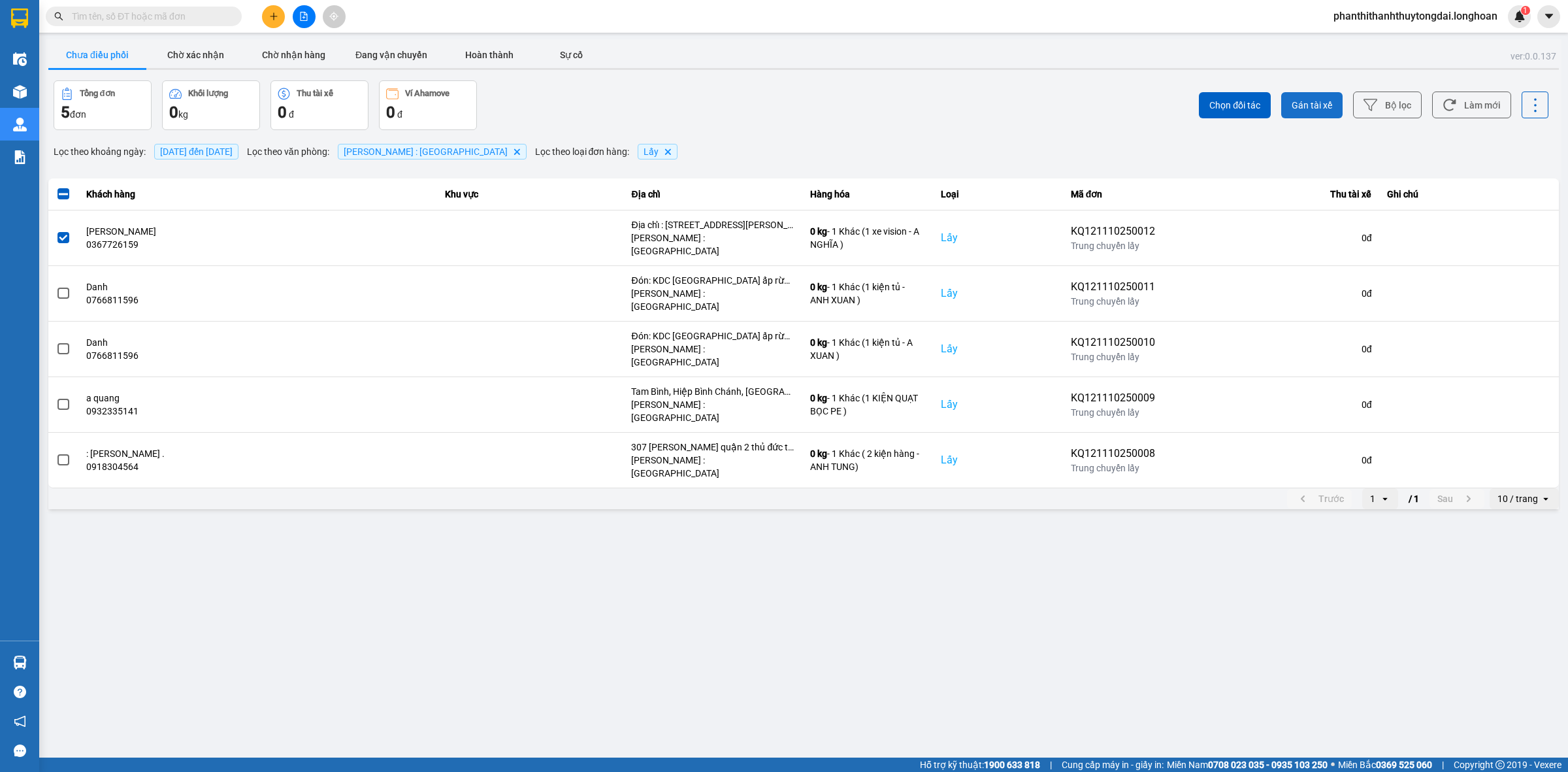
click at [1308, 111] on span "Gán tài xế" at bounding box center [1312, 105] width 40 height 13
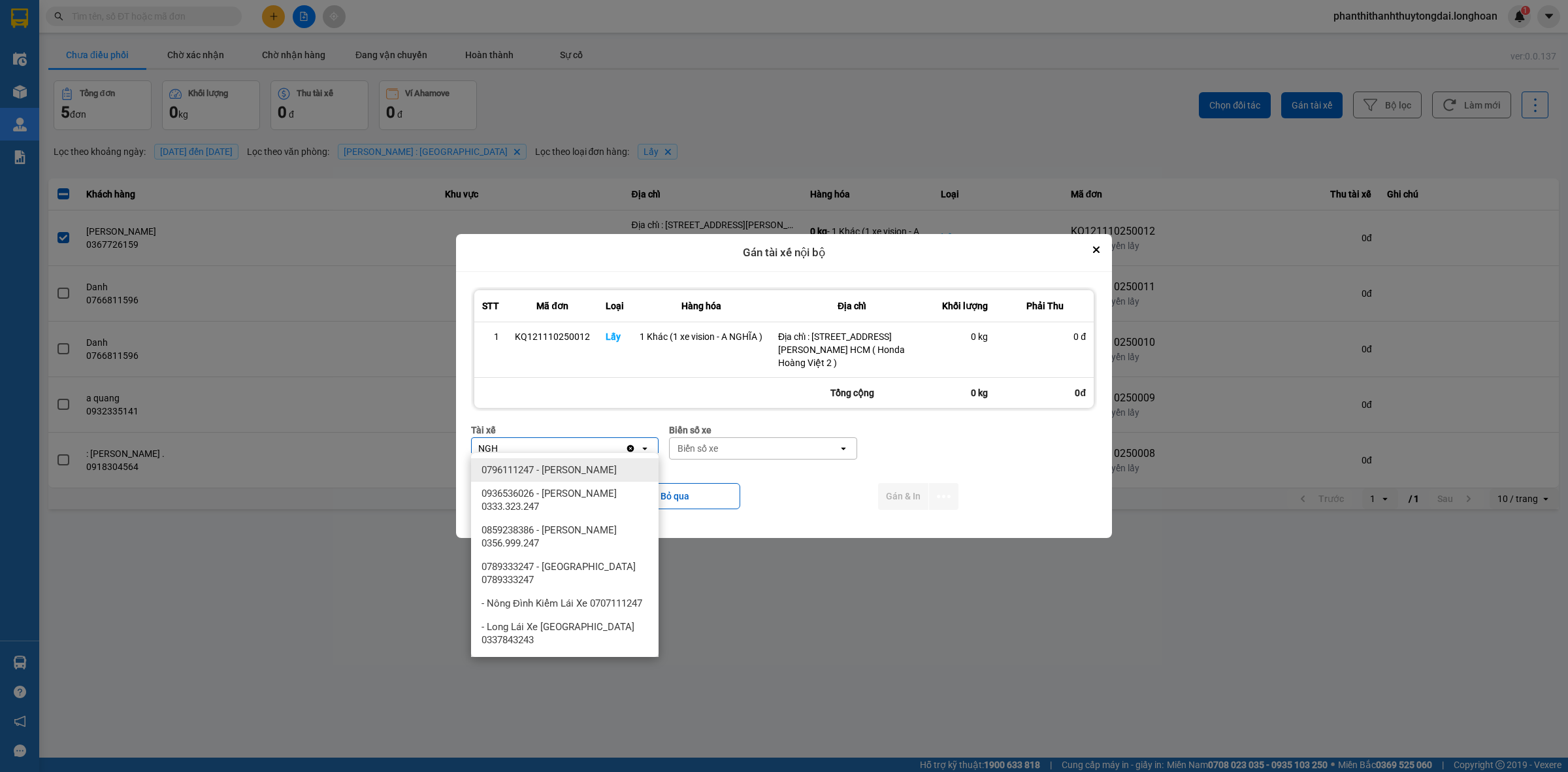
type input "NGH"
drag, startPoint x: 637, startPoint y: 465, endPoint x: 783, endPoint y: 445, distance: 147.4
click at [649, 465] on div "0796111247 - Nguyễn Văn Nghĩa" at bounding box center [564, 470] width 187 height 24
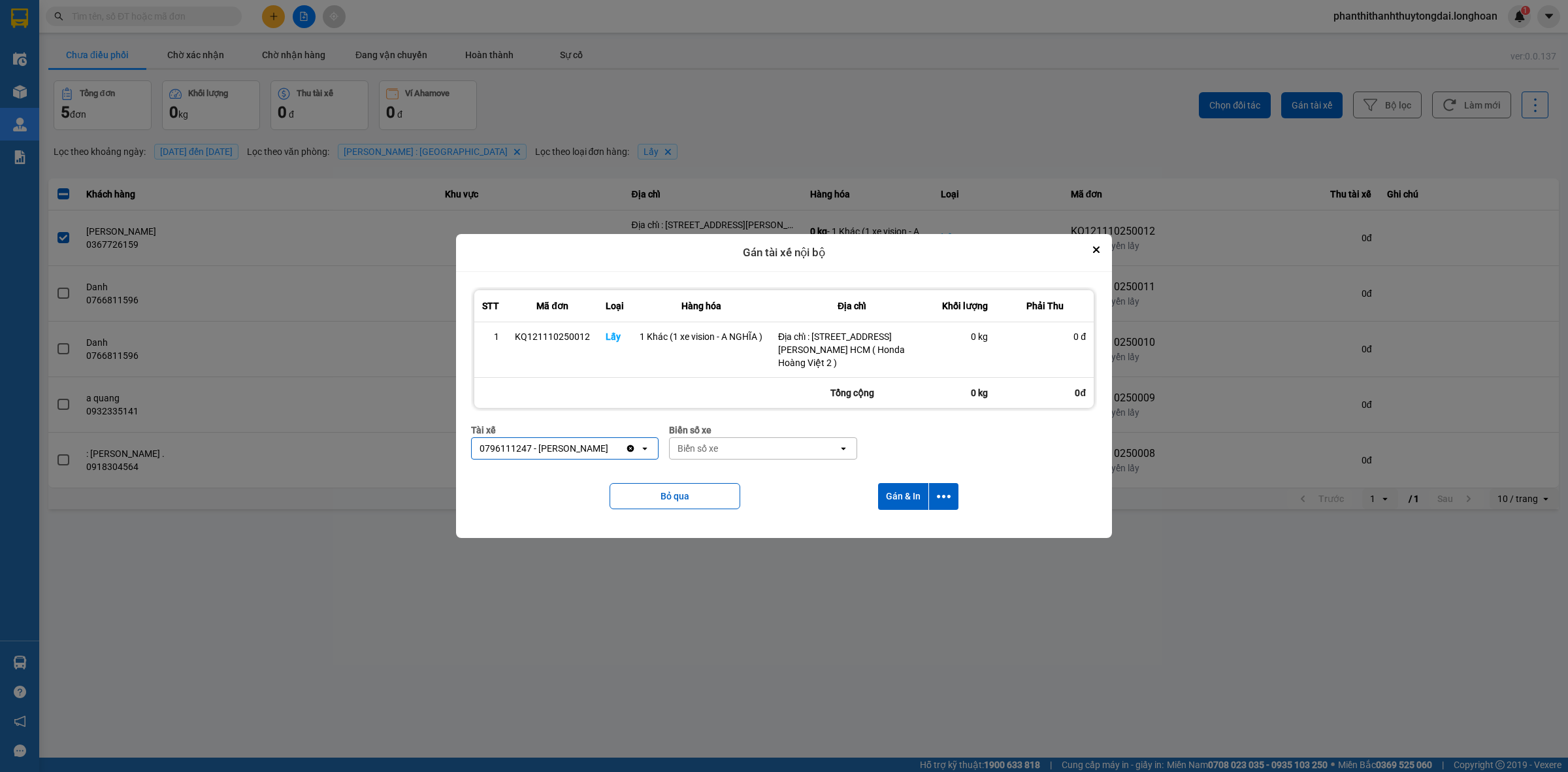
drag, startPoint x: 783, startPoint y: 445, endPoint x: 1199, endPoint y: 500, distance: 419.6
click at [791, 445] on div "Biển số xe" at bounding box center [754, 448] width 168 height 21
type input "67"
click at [707, 514] on span "29E-080.67" at bounding box center [703, 517] width 48 height 13
click at [906, 488] on button "Gán & In" at bounding box center [902, 496] width 50 height 27
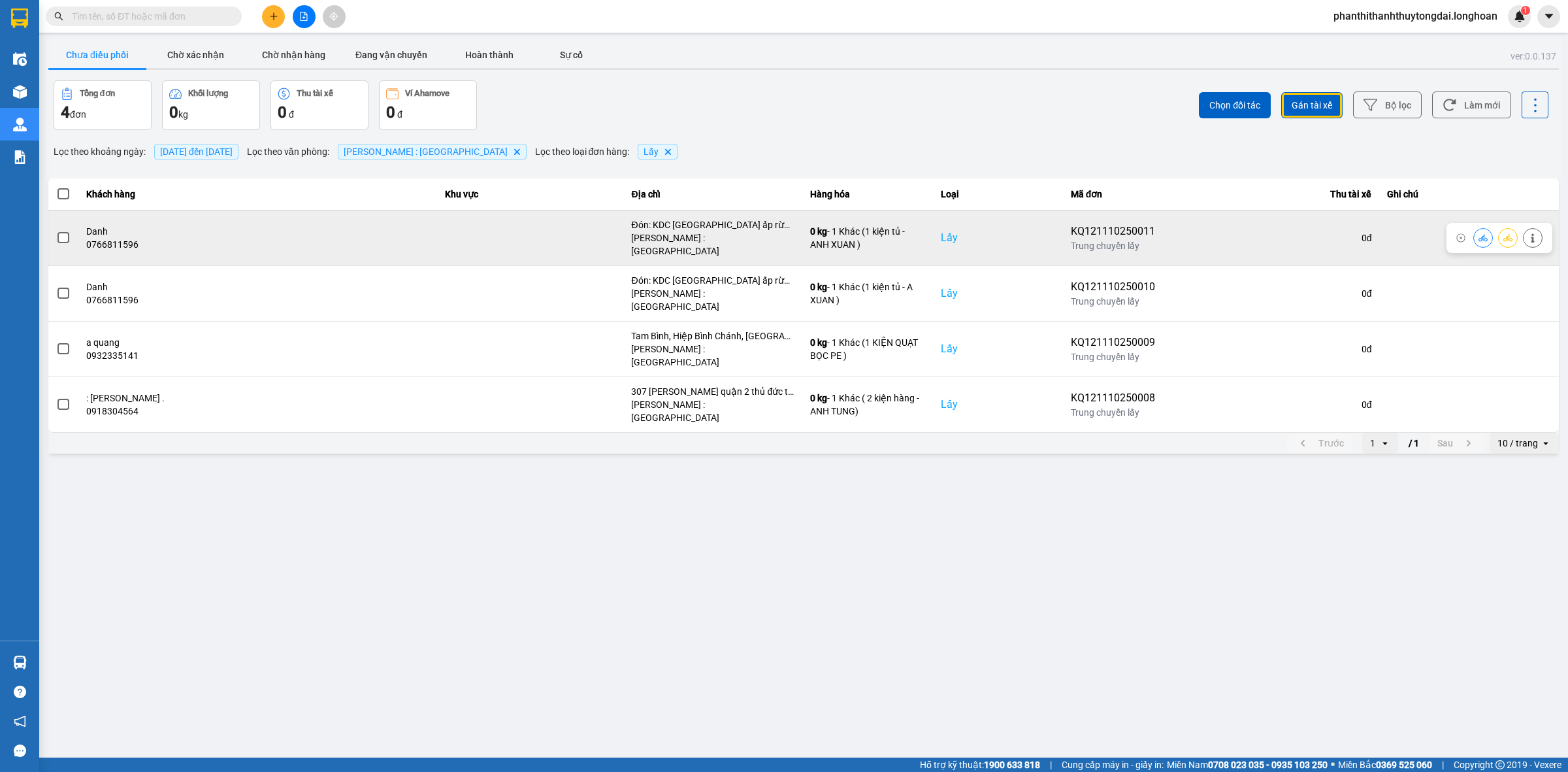
click at [59, 232] on span at bounding box center [63, 238] width 12 height 12
click at [56, 231] on input "checkbox" at bounding box center [56, 231] width 0 height 0
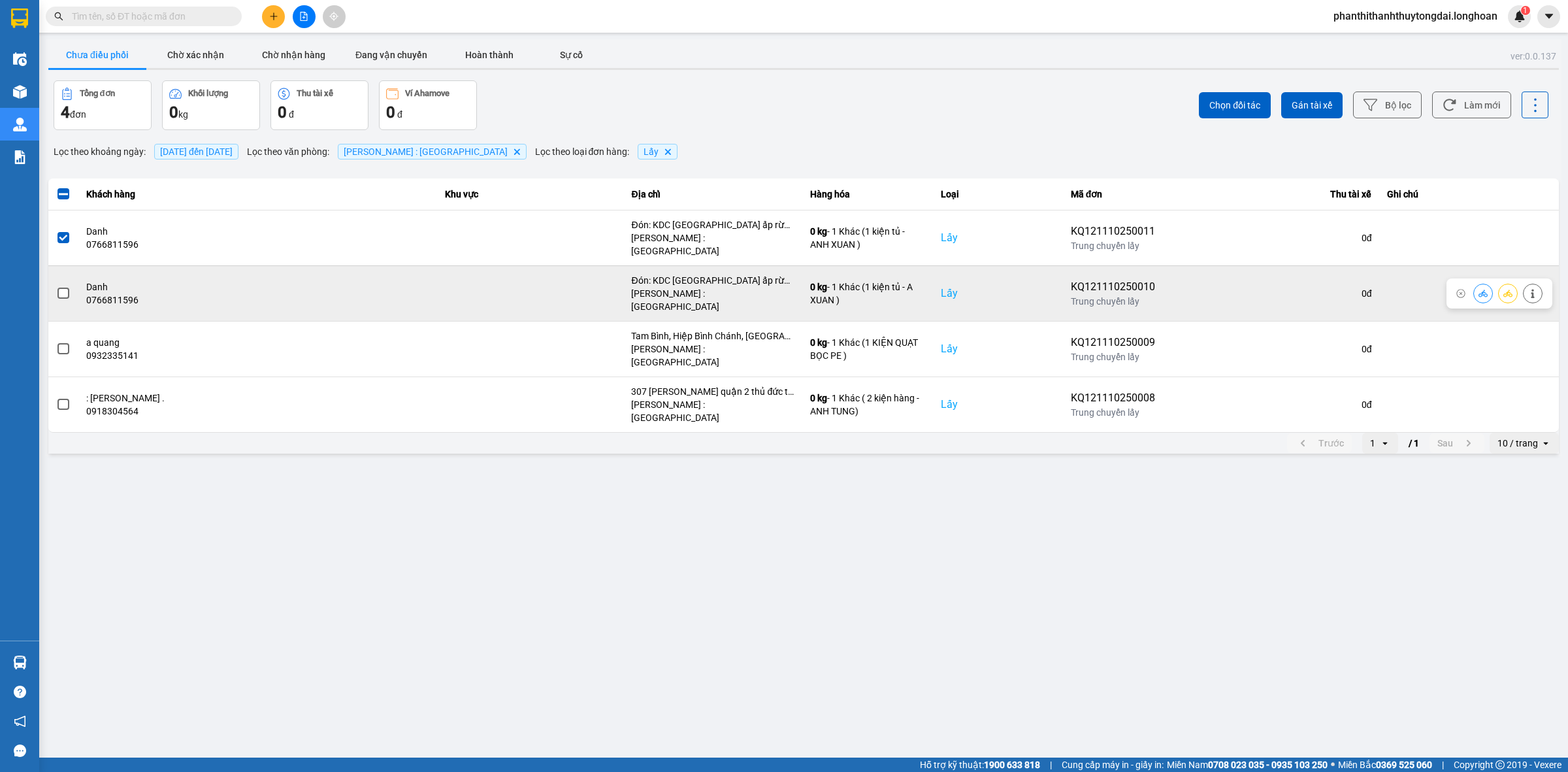
click at [58, 287] on span at bounding box center [63, 293] width 12 height 12
click at [56, 286] on input "checkbox" at bounding box center [56, 286] width 0 height 0
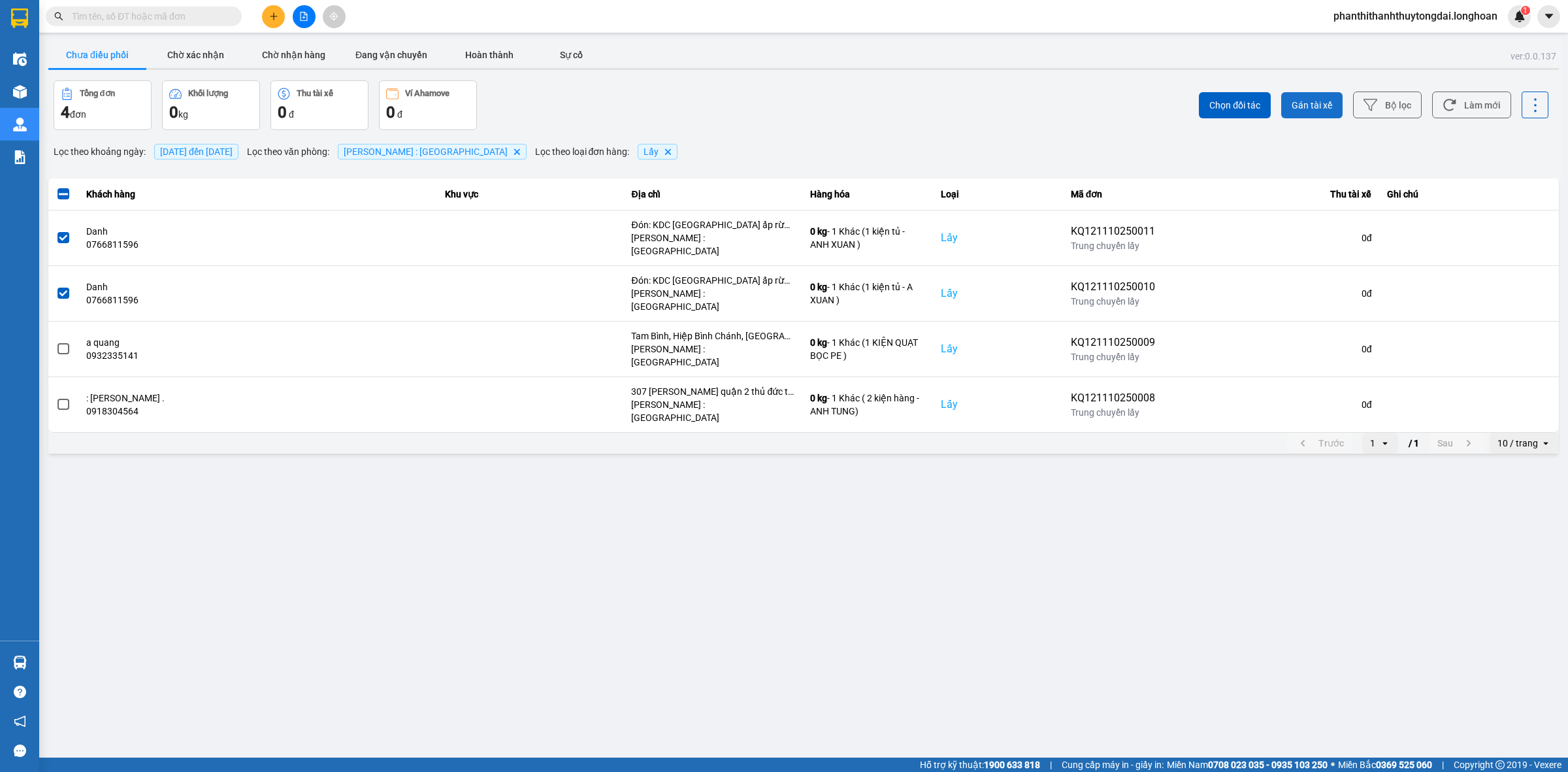
click at [1322, 100] on span "Gán tài xế" at bounding box center [1312, 105] width 40 height 13
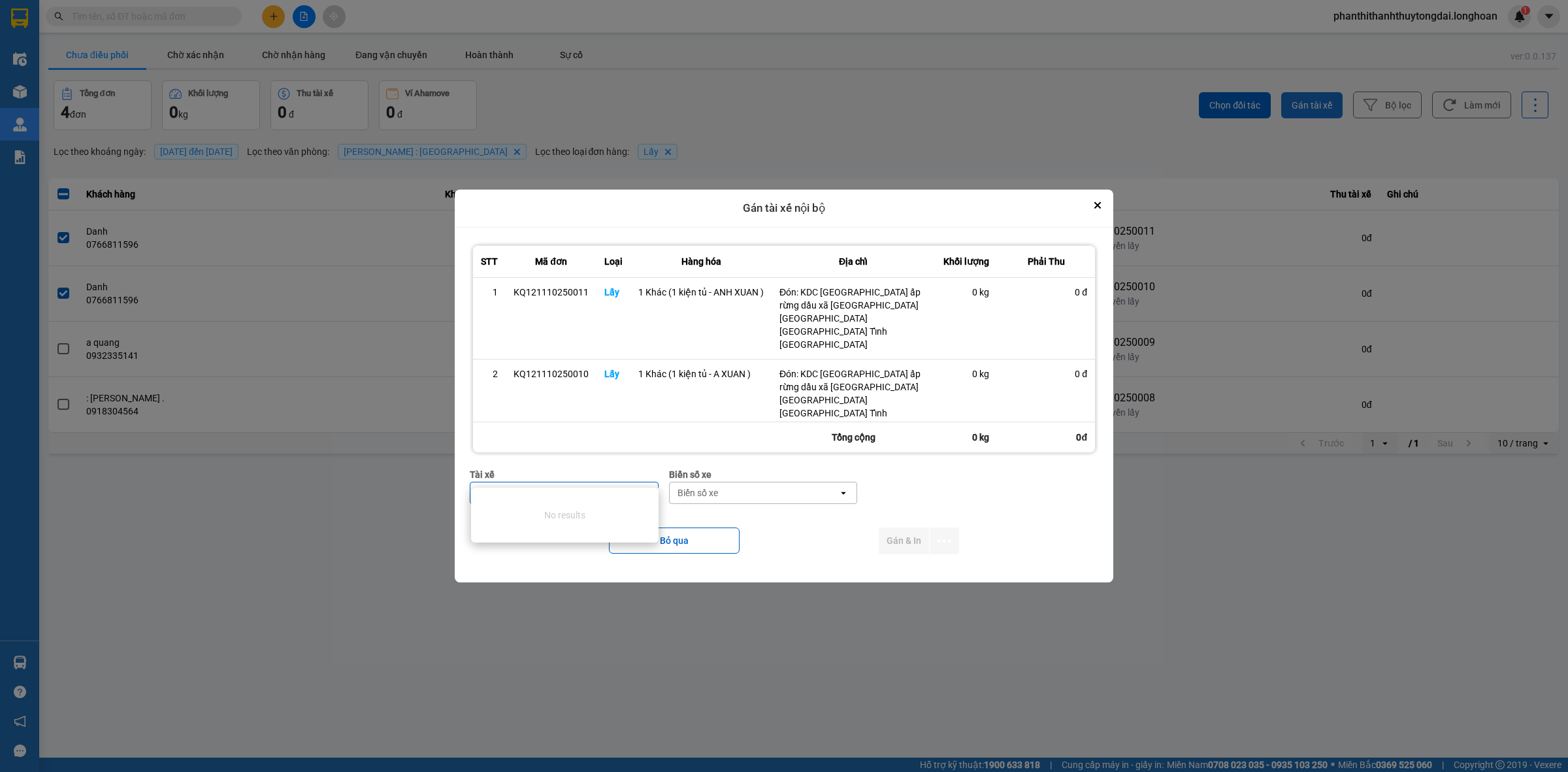
type input "X"
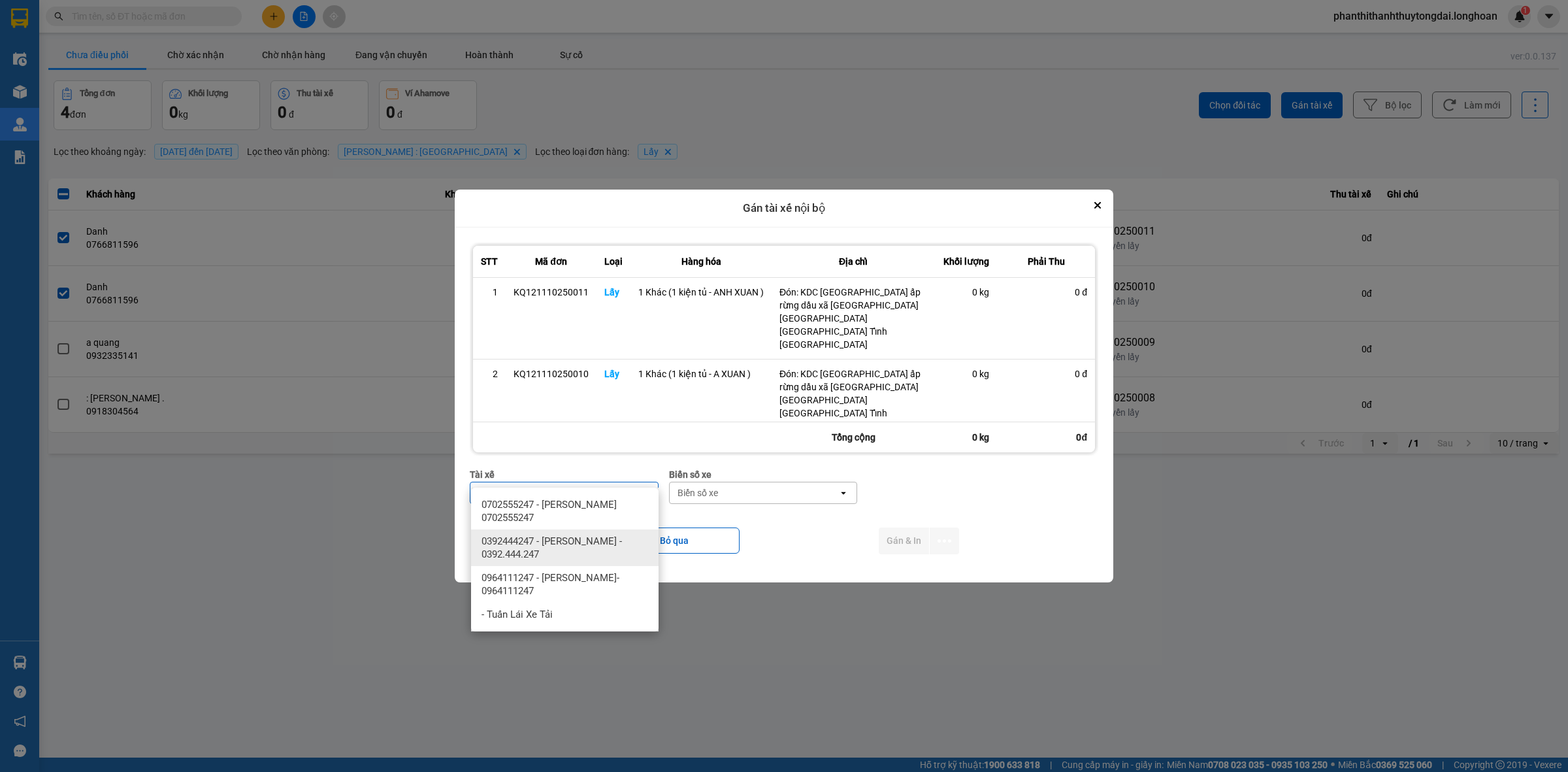
type input "XUAN"
click at [570, 560] on span "0392444247 - Phạm Xuân Đạm - 0392.444.247" at bounding box center [568, 548] width 172 height 27
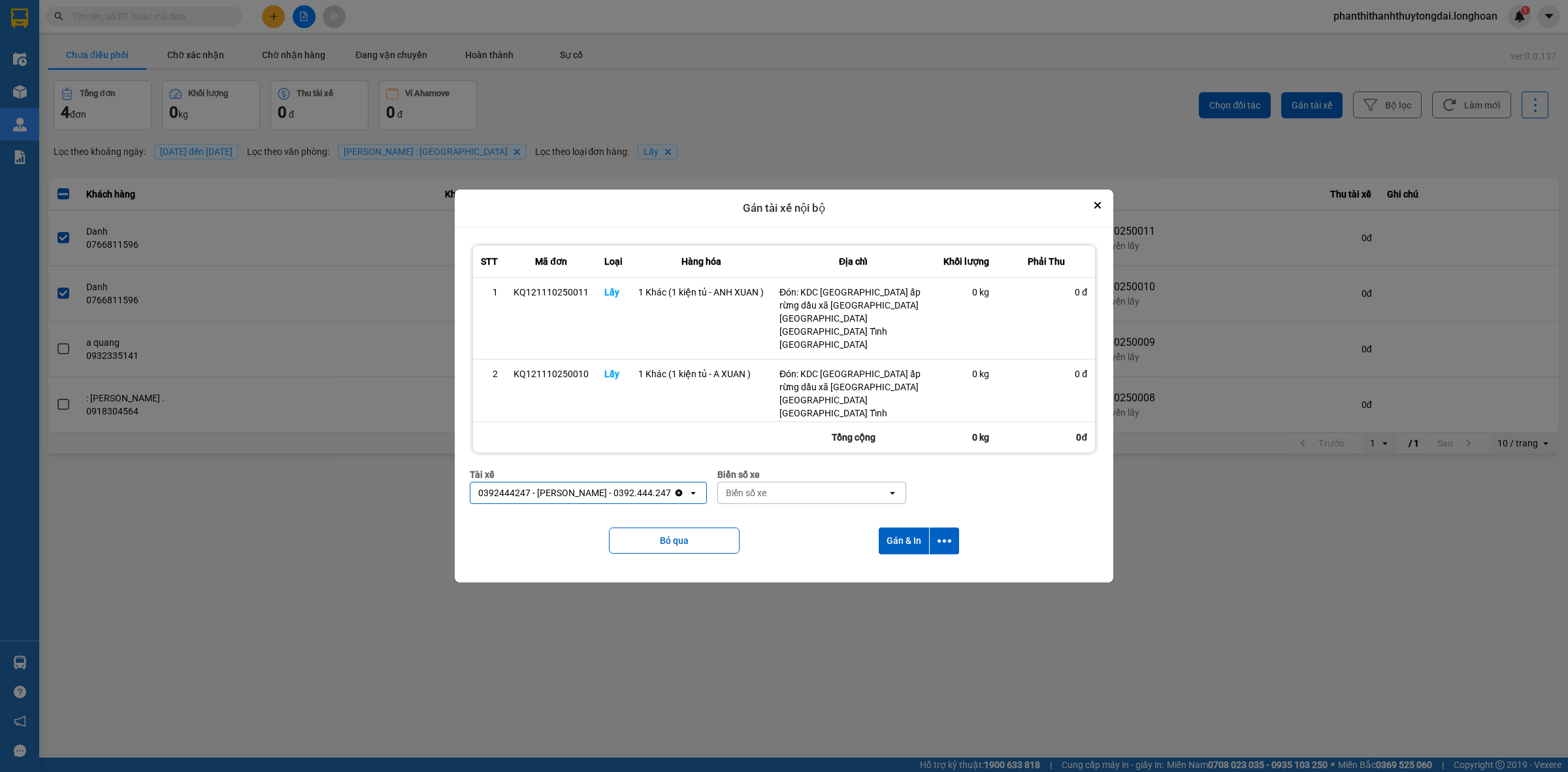
click at [553, 487] on div "0392444247 - Phạm Xuân Đạm - 0392.444.247" at bounding box center [574, 493] width 193 height 13
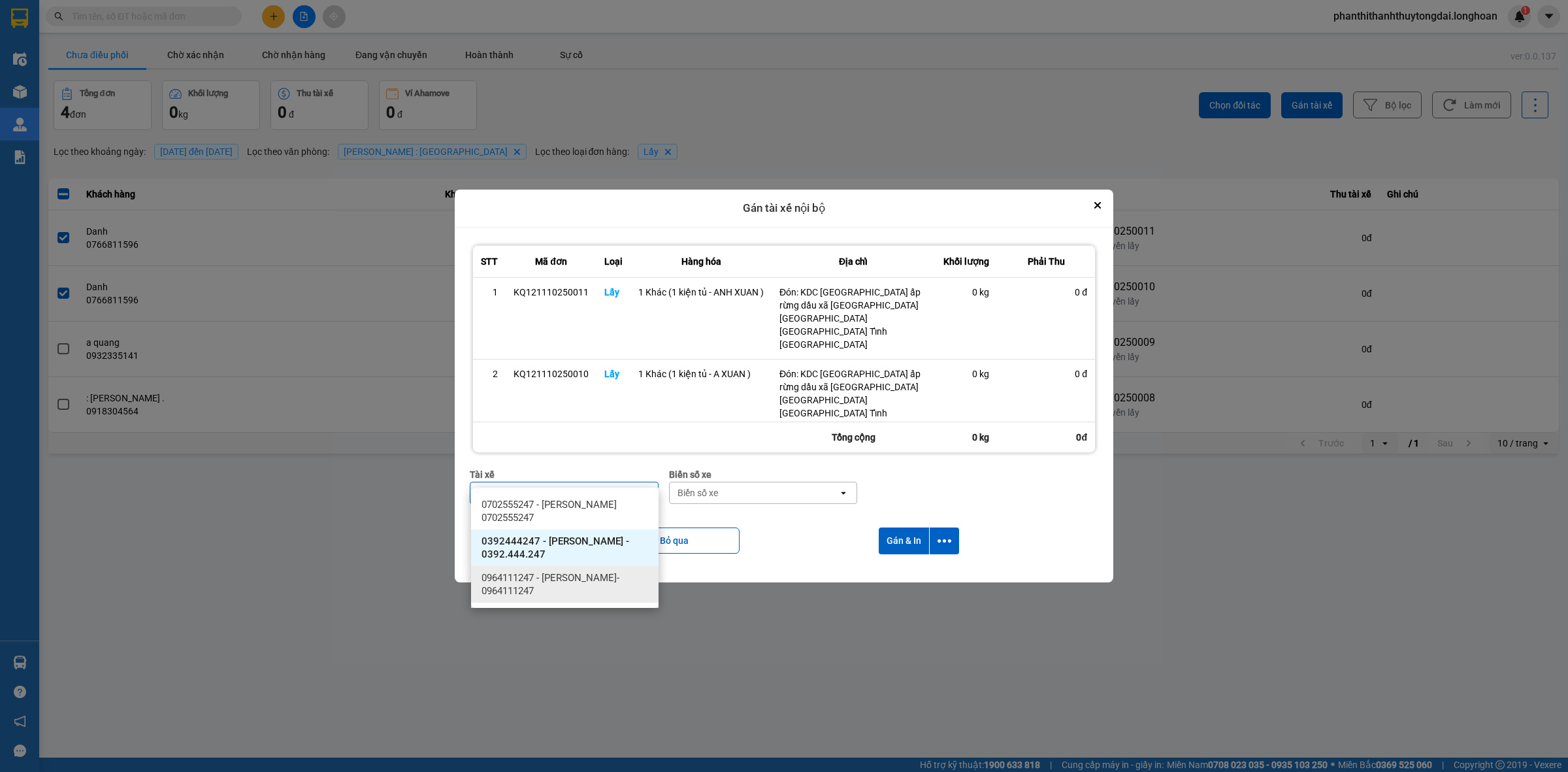
type input "XUÂN"
click at [569, 592] on span "0964111247 - TRẦN THANH XUÂN- 0964111247" at bounding box center [568, 584] width 172 height 27
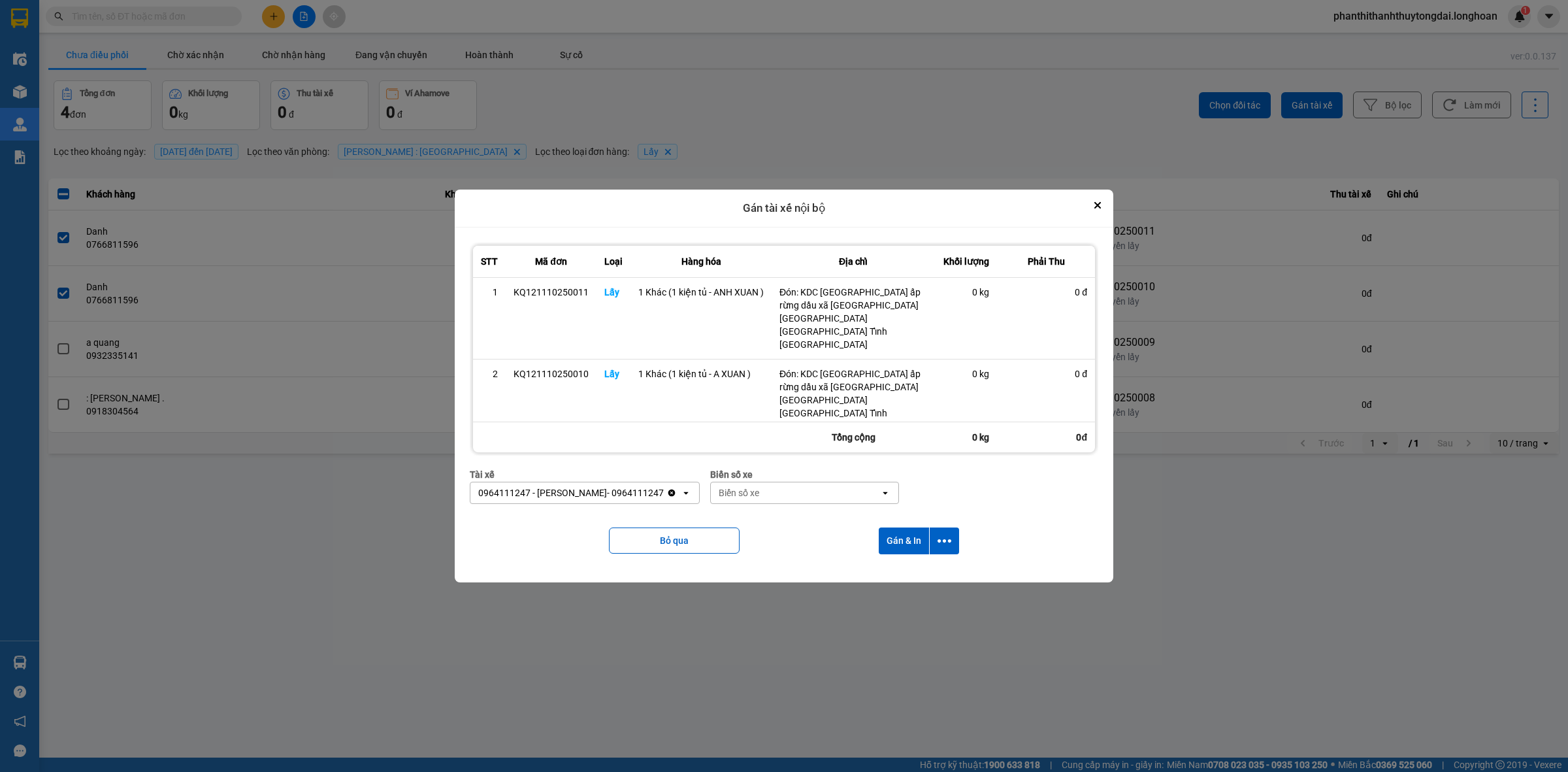
click at [748, 485] on div "Biển số xe" at bounding box center [795, 492] width 169 height 21
type input "9"
type input "83"
click at [791, 558] on div "29E-220.83" at bounding box center [816, 552] width 187 height 24
click at [901, 528] on button "Gán & In" at bounding box center [903, 541] width 50 height 27
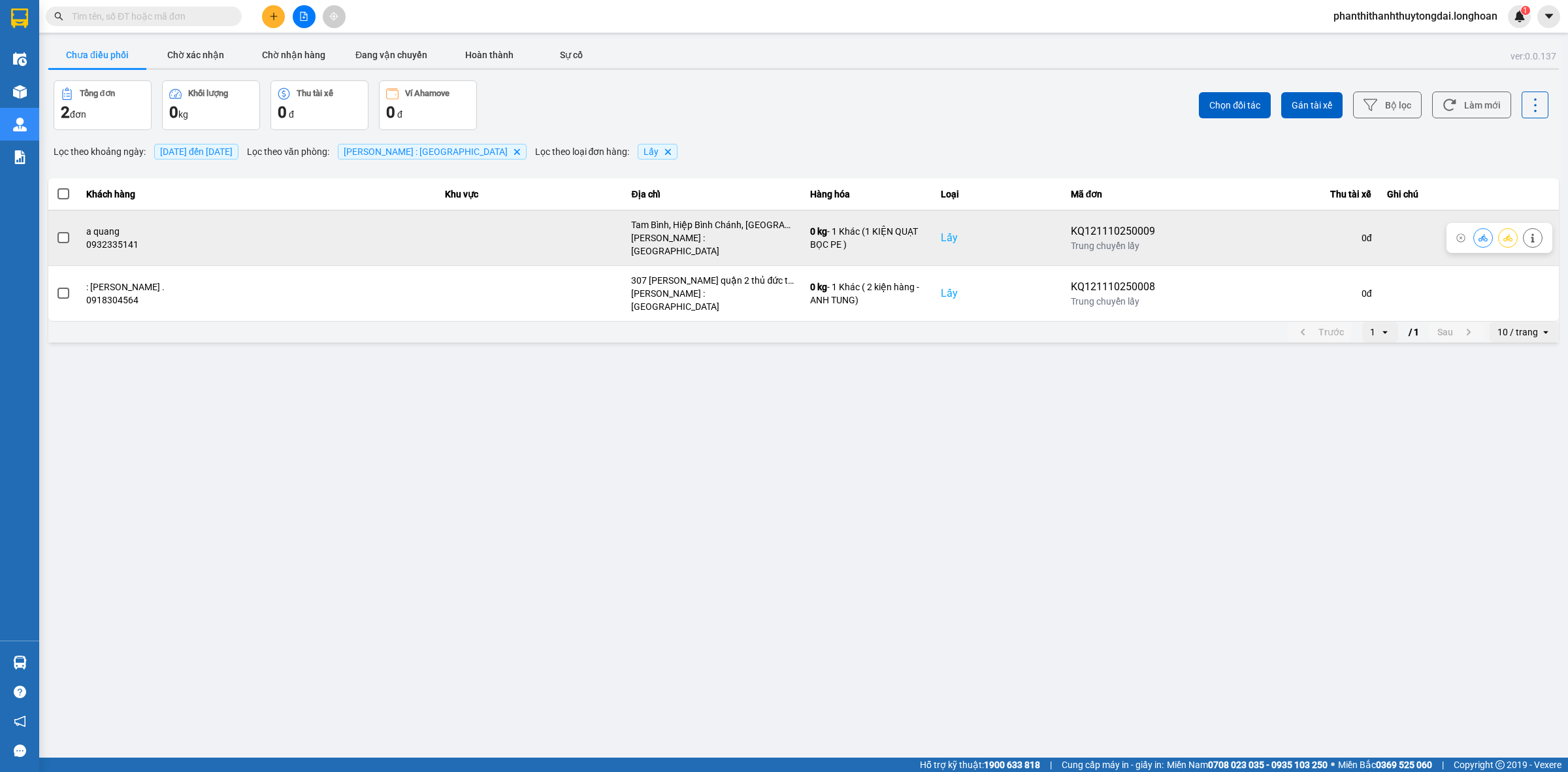
click at [56, 232] on label at bounding box center [63, 238] width 15 height 15
click at [56, 231] on input "checkbox" at bounding box center [56, 231] width 0 height 0
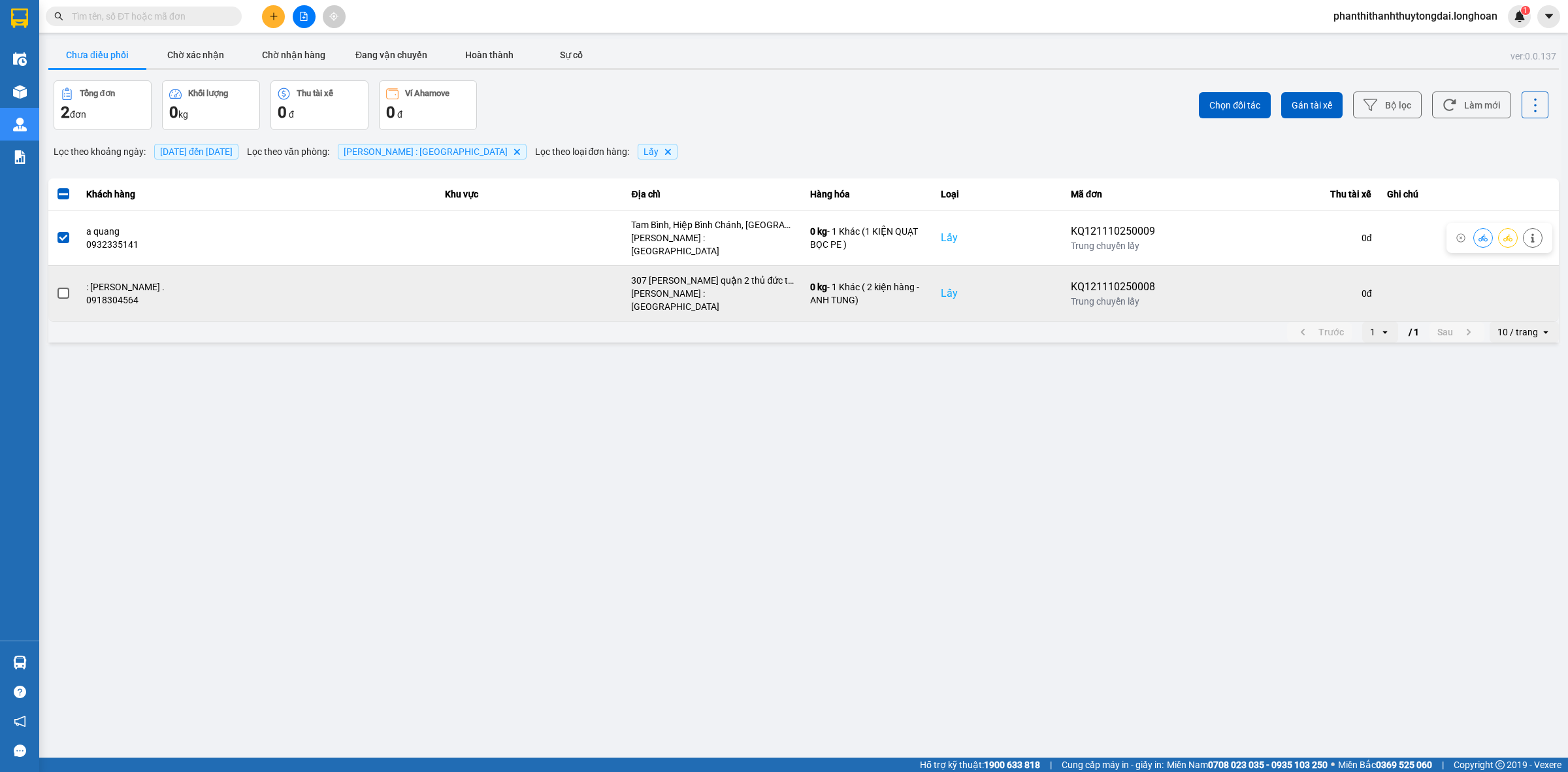
click at [51, 269] on td at bounding box center [63, 293] width 30 height 56
click at [63, 287] on span at bounding box center [63, 293] width 12 height 12
click at [56, 286] on input "checkbox" at bounding box center [56, 286] width 0 height 0
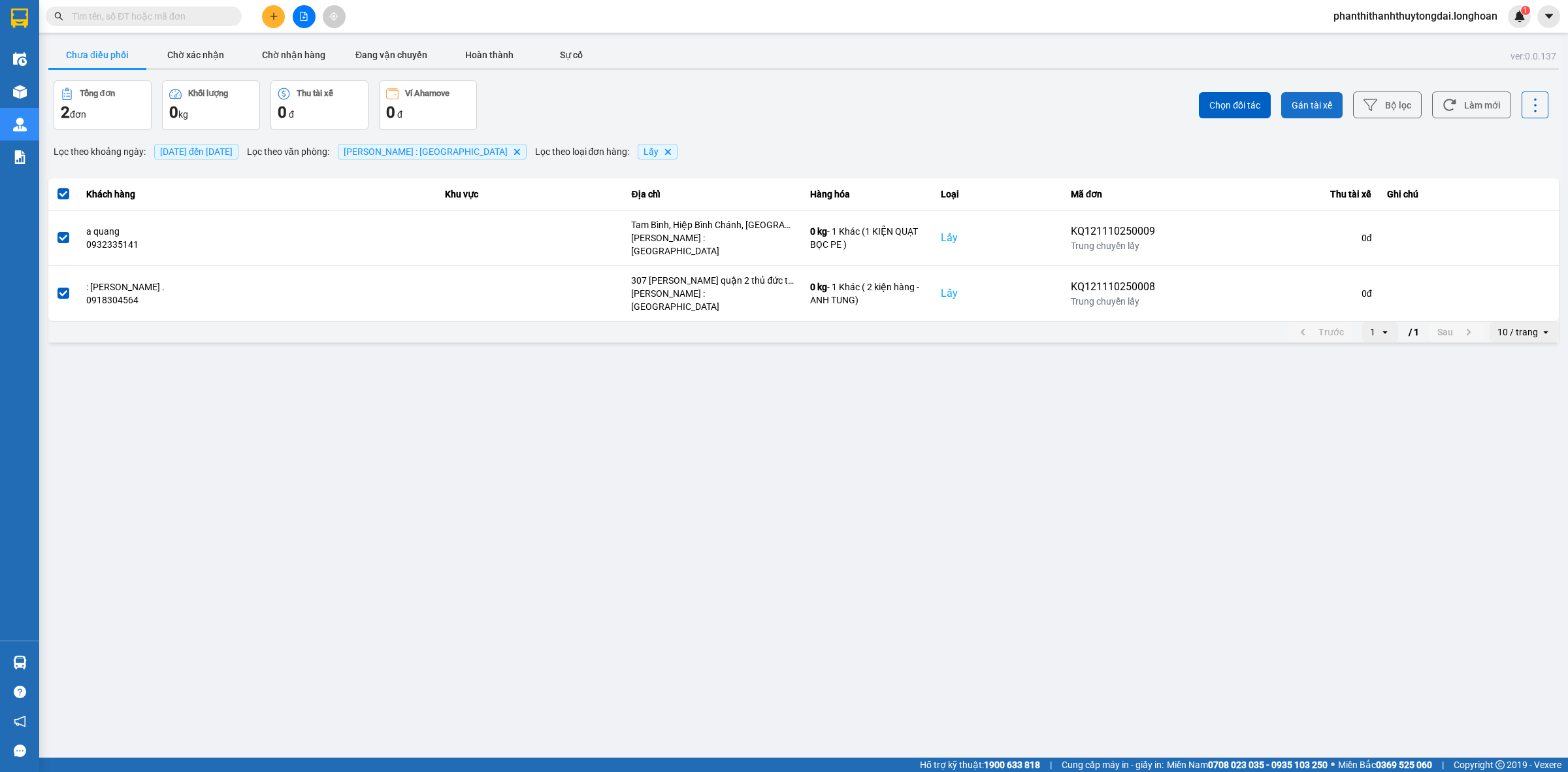
click at [1320, 111] on span "Gán tài xế" at bounding box center [1312, 105] width 40 height 13
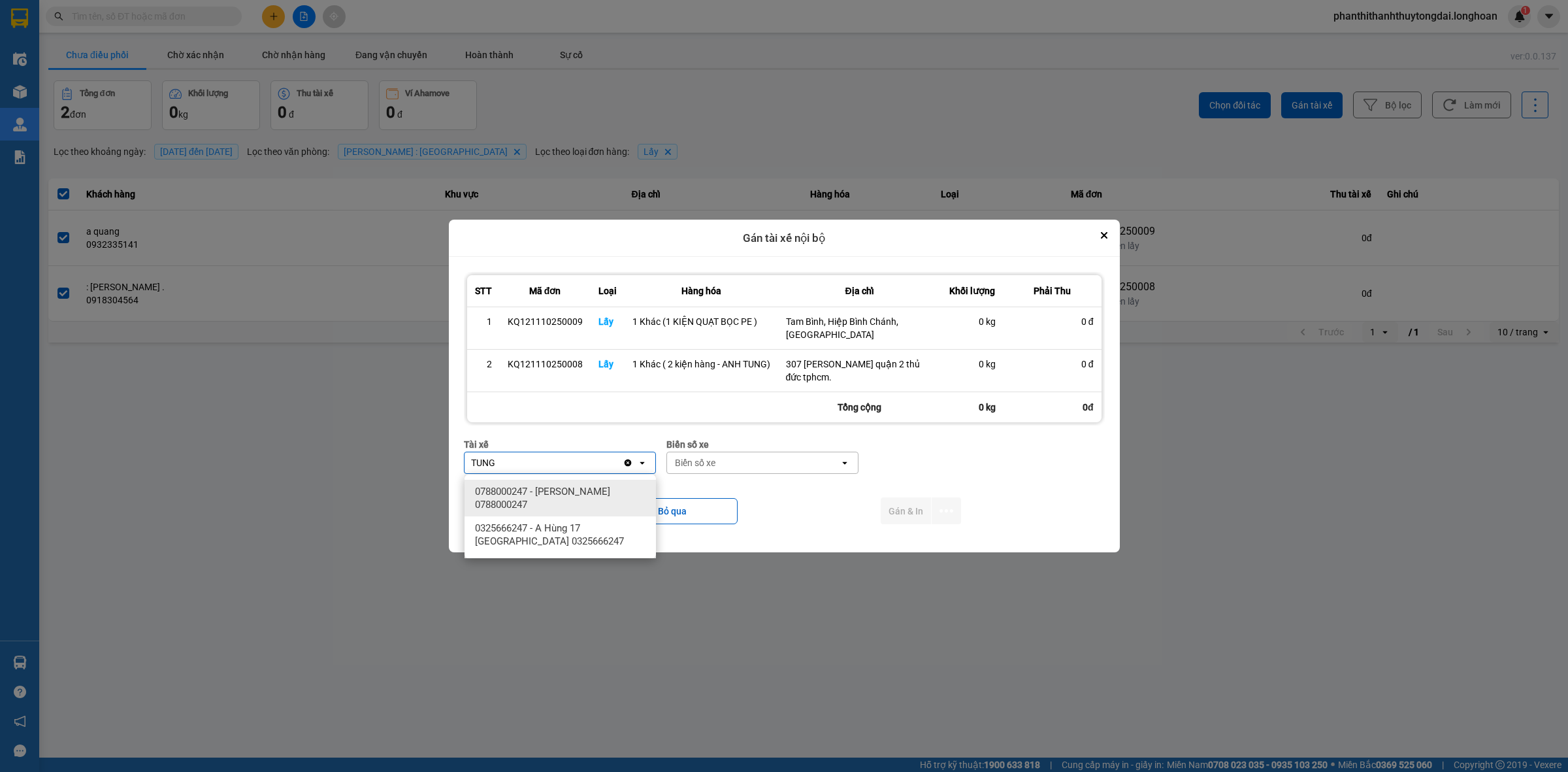
type input "TUNG"
click at [595, 488] on span "0788000247 - NGUYỄN THIỆN THANH TÙNG 0788000247" at bounding box center [563, 498] width 176 height 27
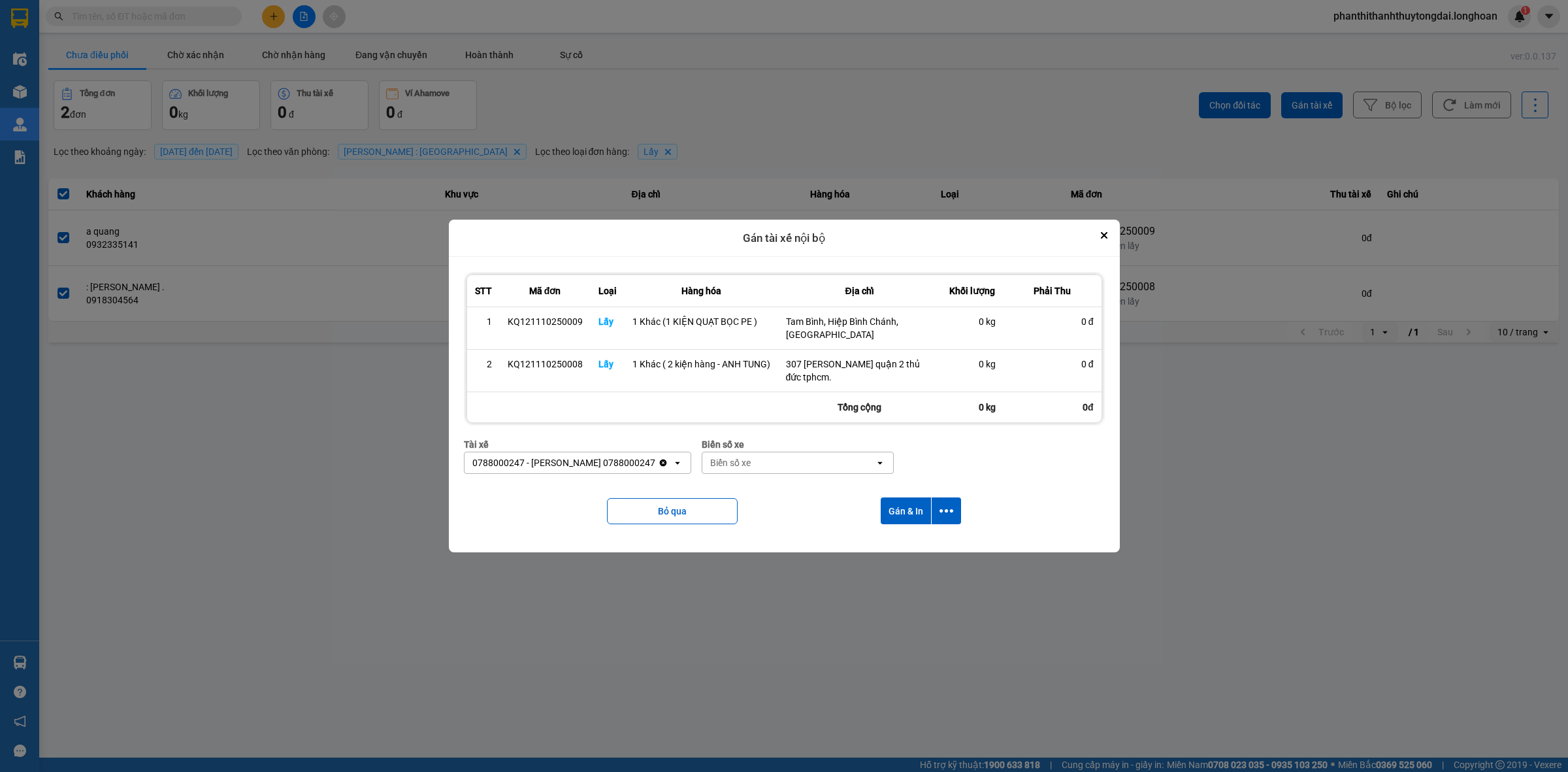
click at [817, 467] on div "Biển số xe" at bounding box center [788, 463] width 173 height 21
type input "9"
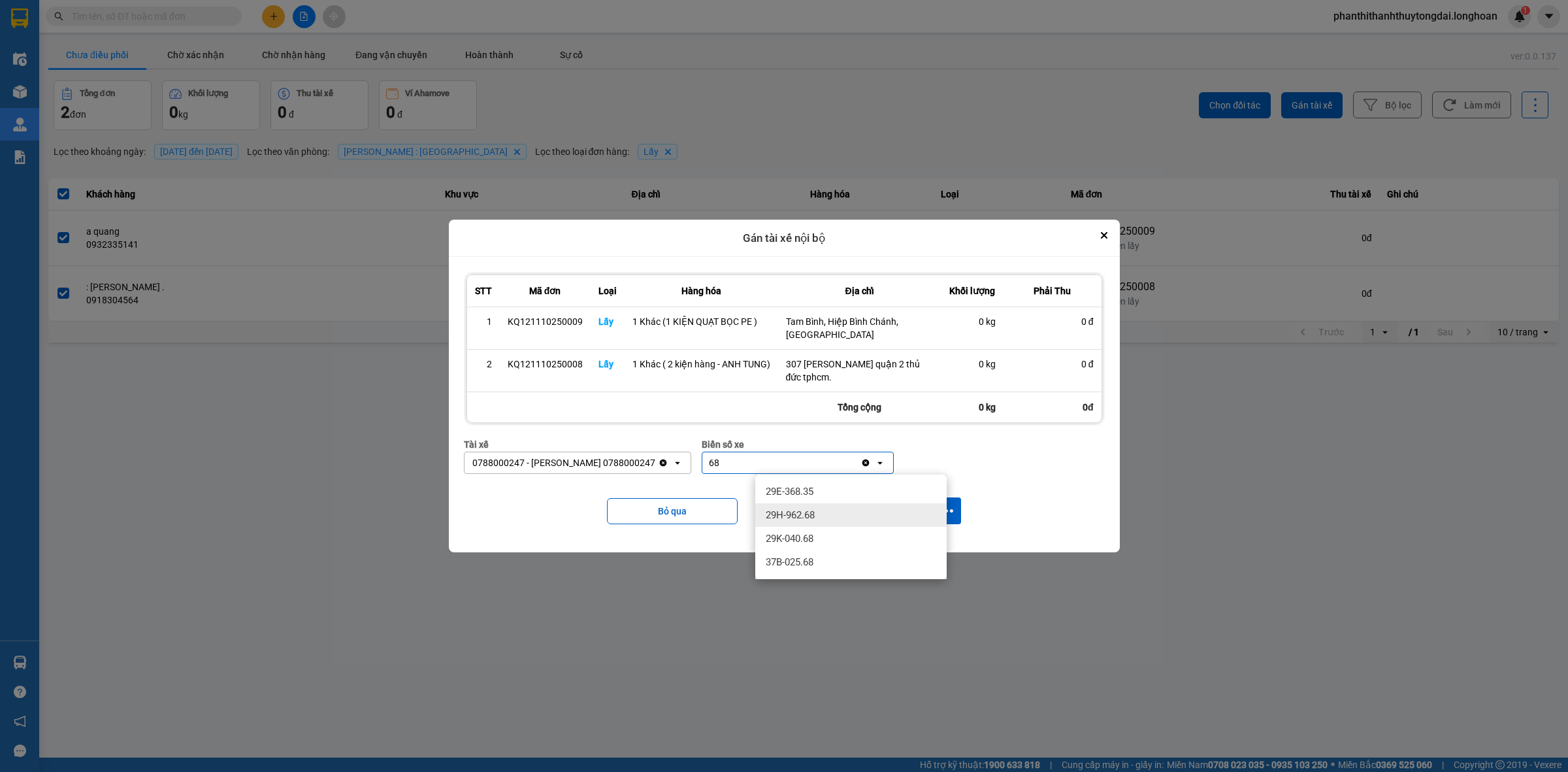
type input "68"
click at [825, 531] on div "29K-040.68" at bounding box center [850, 539] width 191 height 24
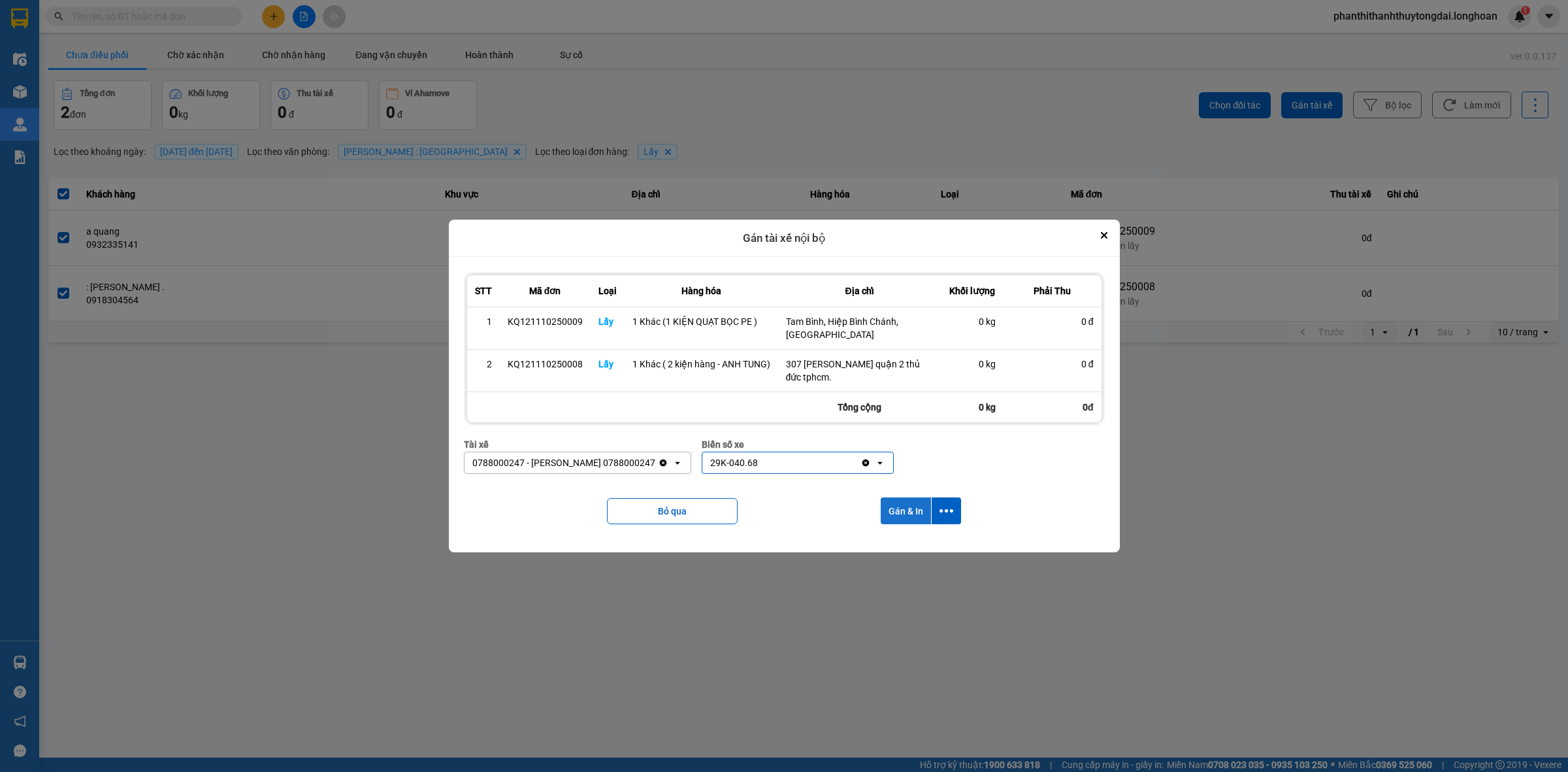
click at [902, 514] on button "Gán & In" at bounding box center [905, 510] width 50 height 27
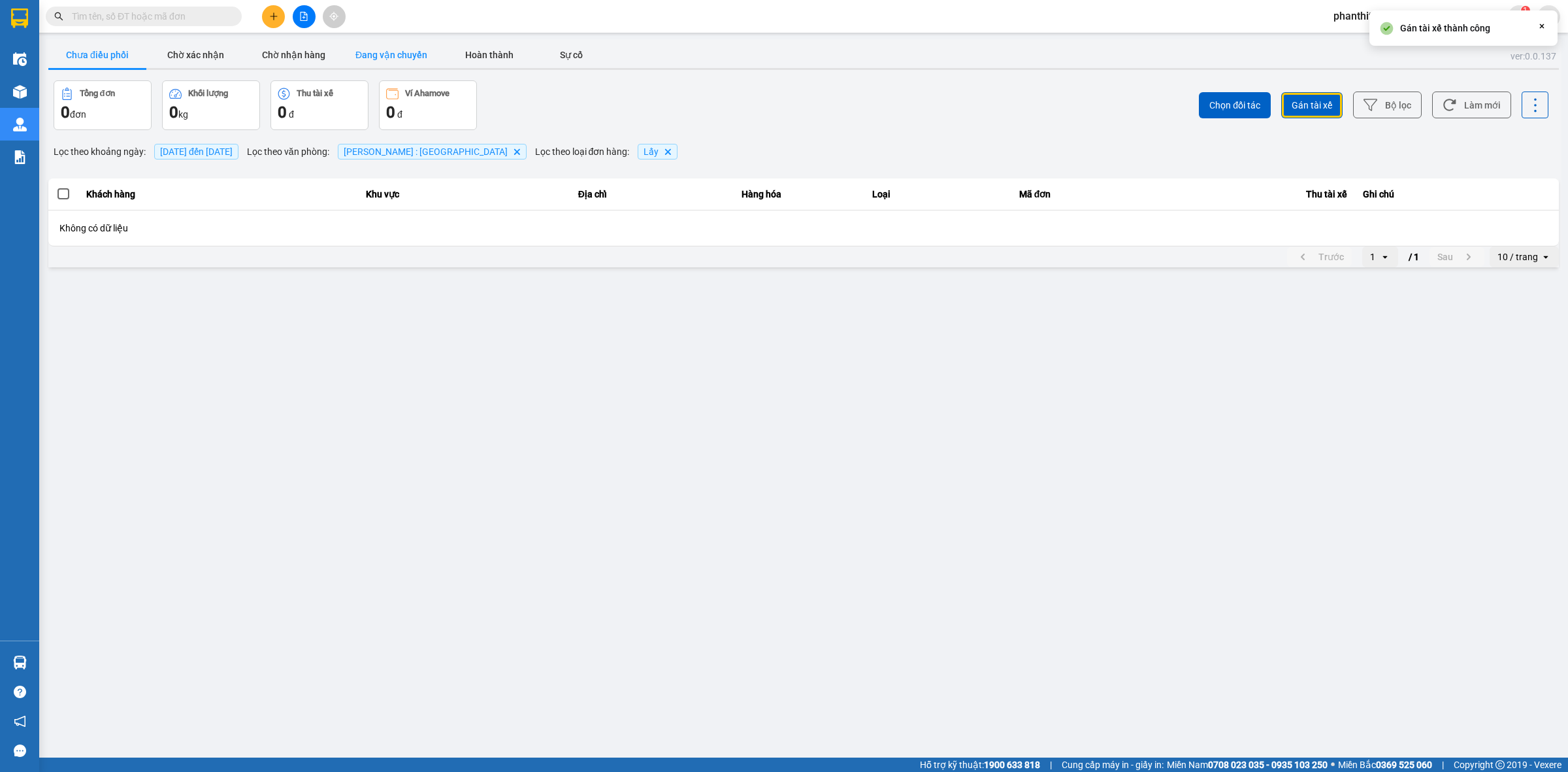
click at [388, 60] on button "Đang vận chuyển" at bounding box center [390, 55] width 98 height 27
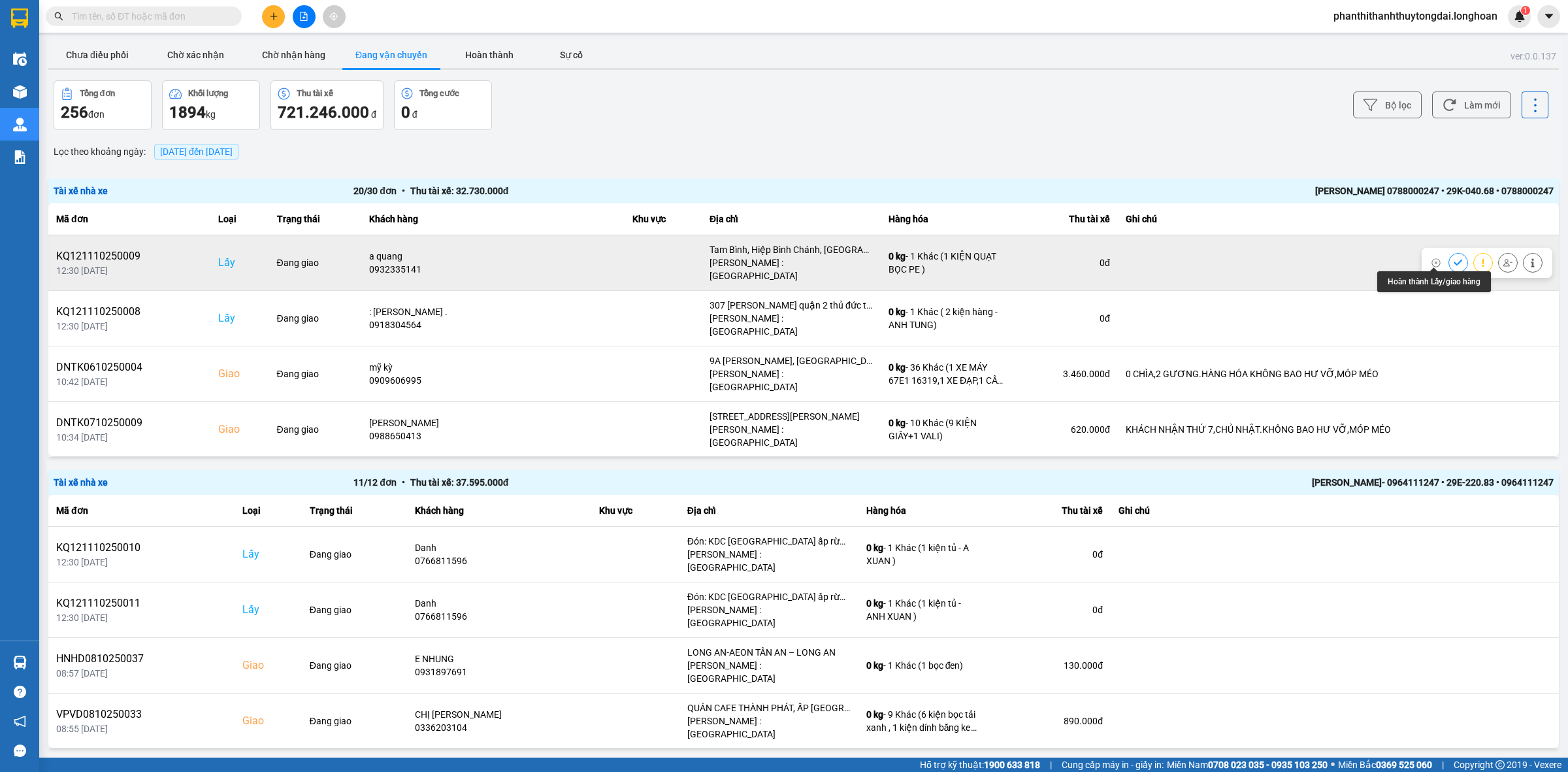
click at [1449, 263] on button at bounding box center [1458, 262] width 18 height 23
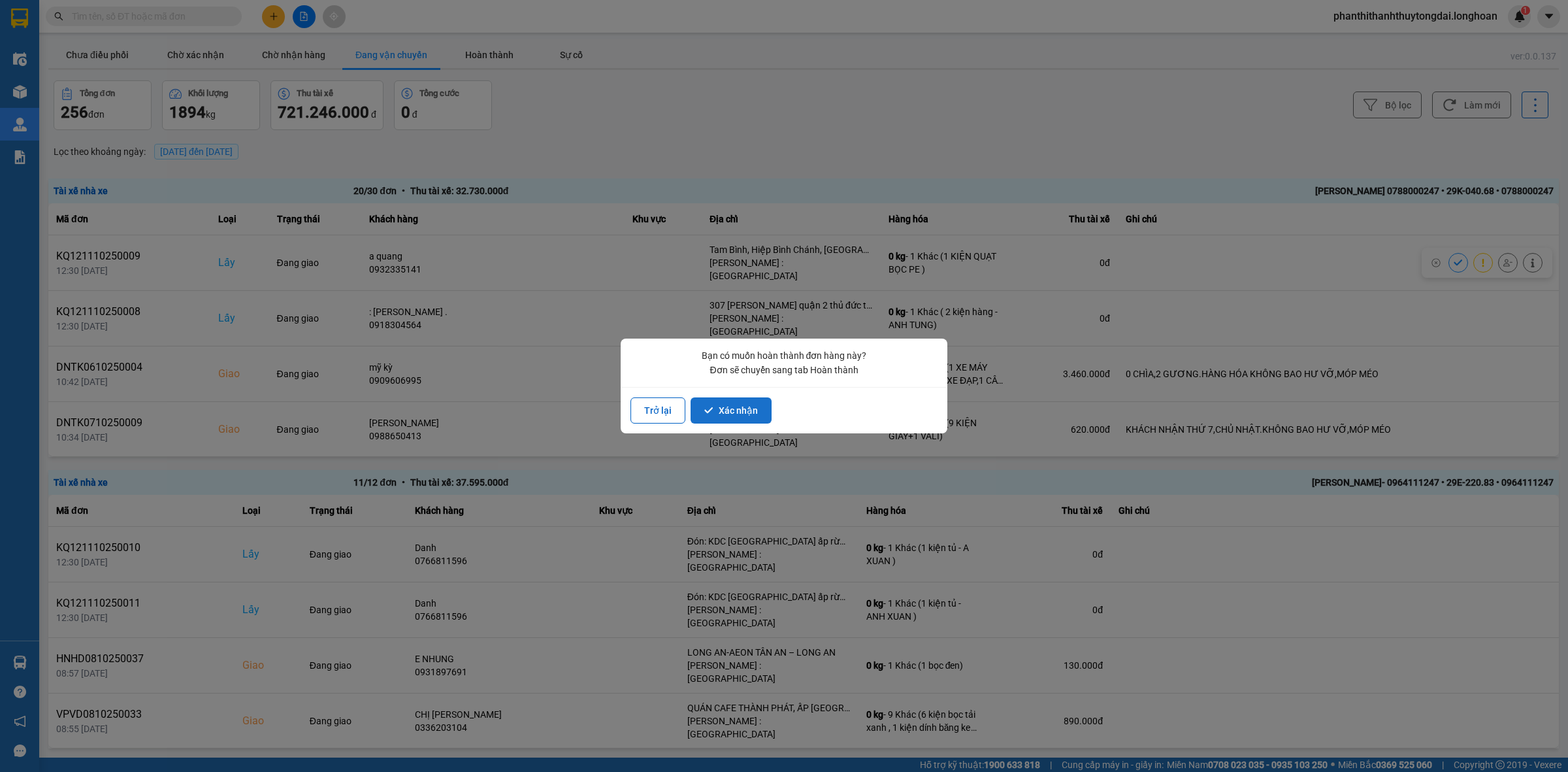
click at [730, 407] on button "Xác nhận" at bounding box center [731, 411] width 81 height 27
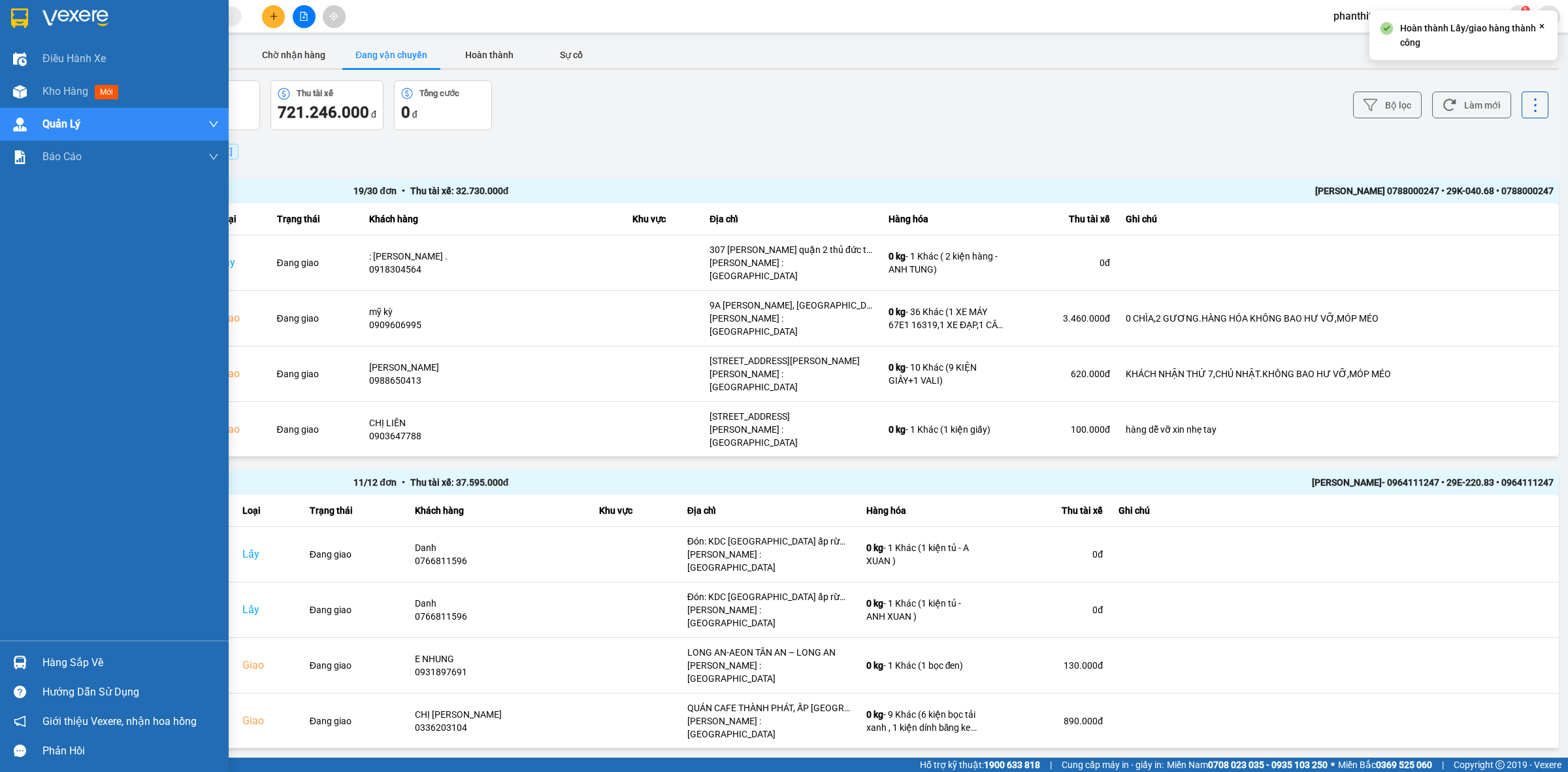
click at [24, 16] on img at bounding box center [19, 17] width 17 height 19
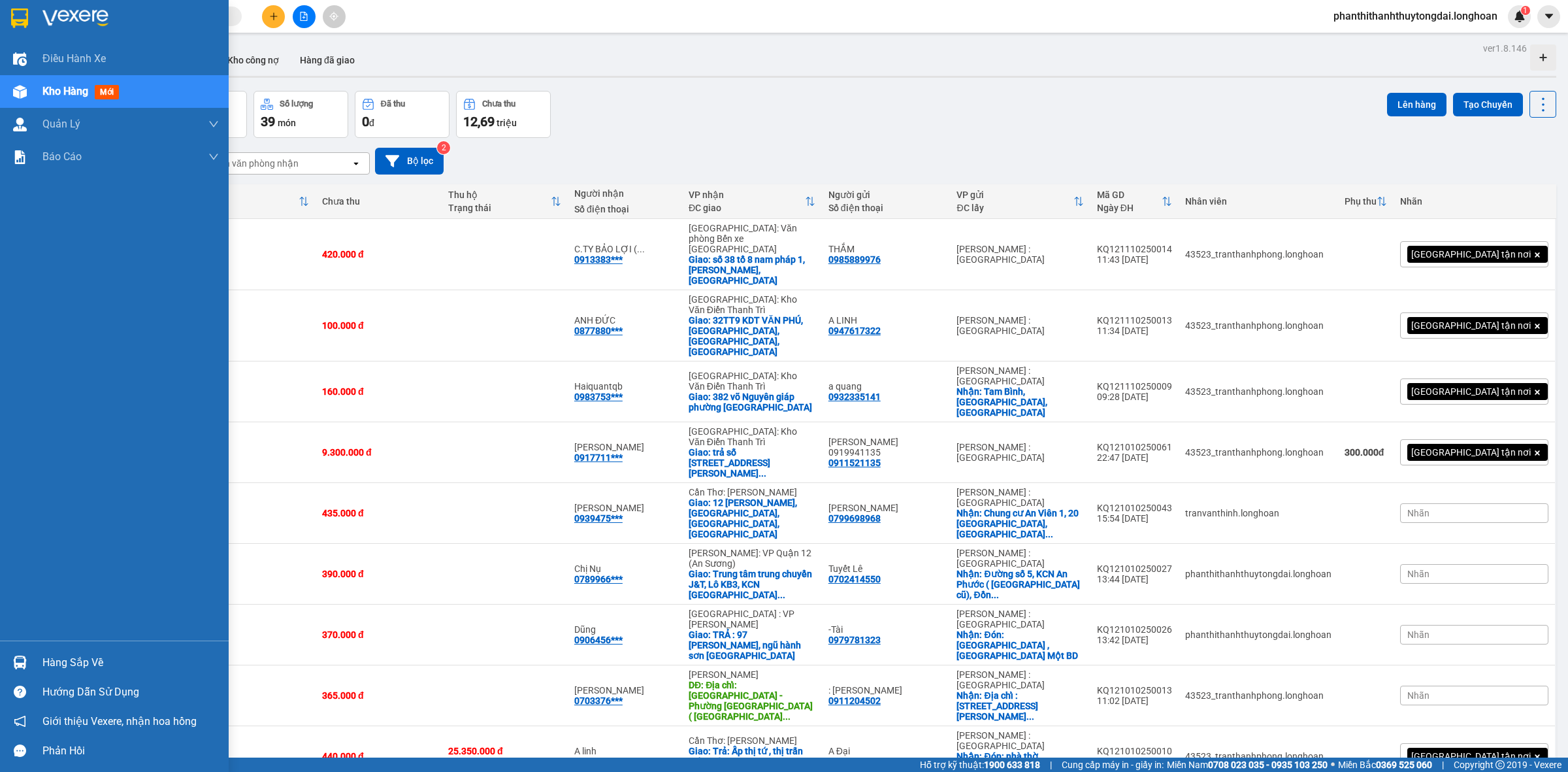
click at [0, 13] on div at bounding box center [114, 21] width 229 height 42
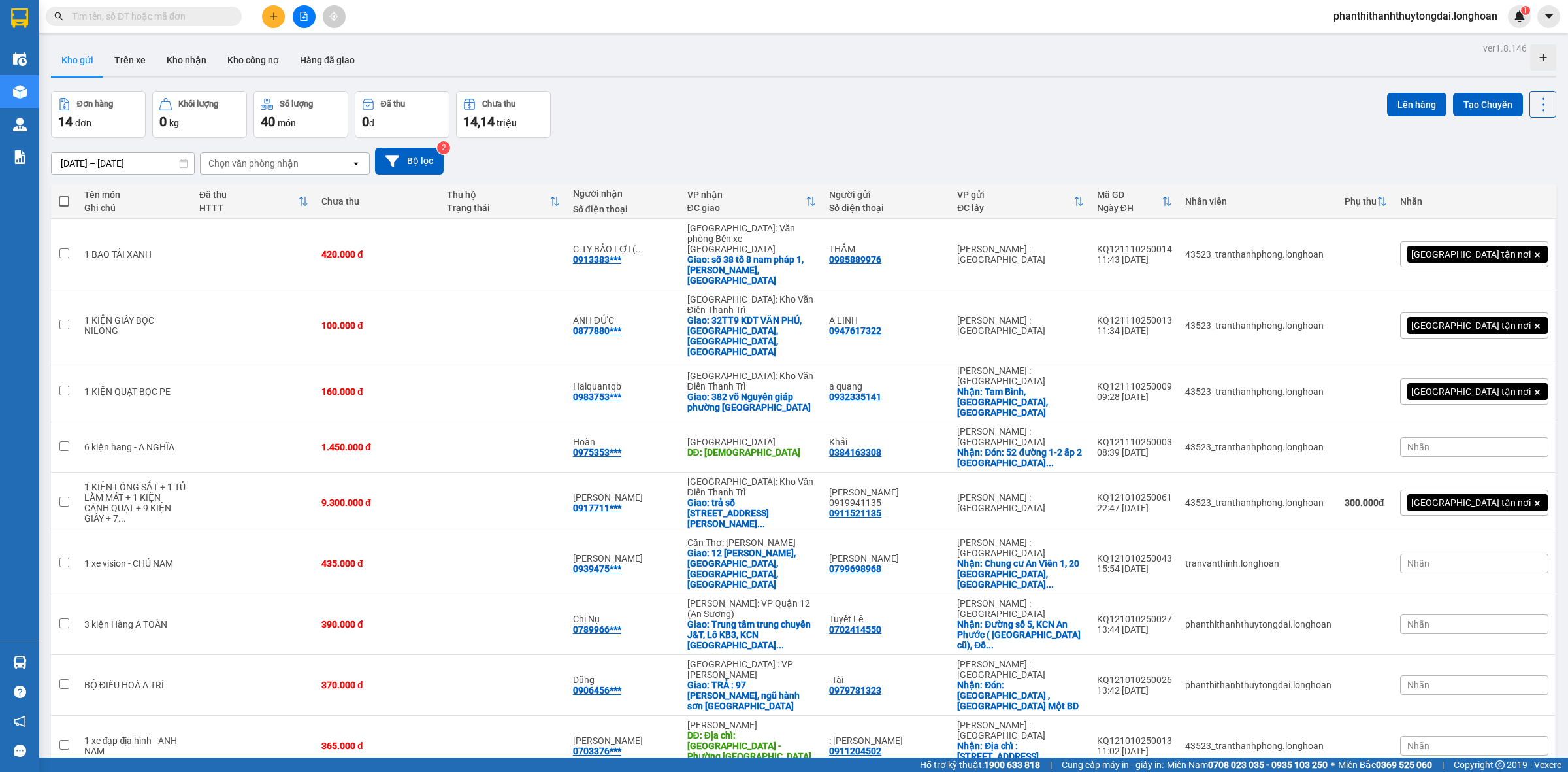
drag, startPoint x: 183, startPoint y: 4, endPoint x: 180, endPoint y: 11, distance: 7.6
click at [183, 4] on div "Kết quả tìm kiếm ( 0 ) Bộ lọc No Data phanthithanhthuytongdai.longhoan 1" at bounding box center [784, 16] width 1568 height 33
click at [180, 14] on input "text" at bounding box center [149, 16] width 155 height 15
paste input "VPMD2309250004"
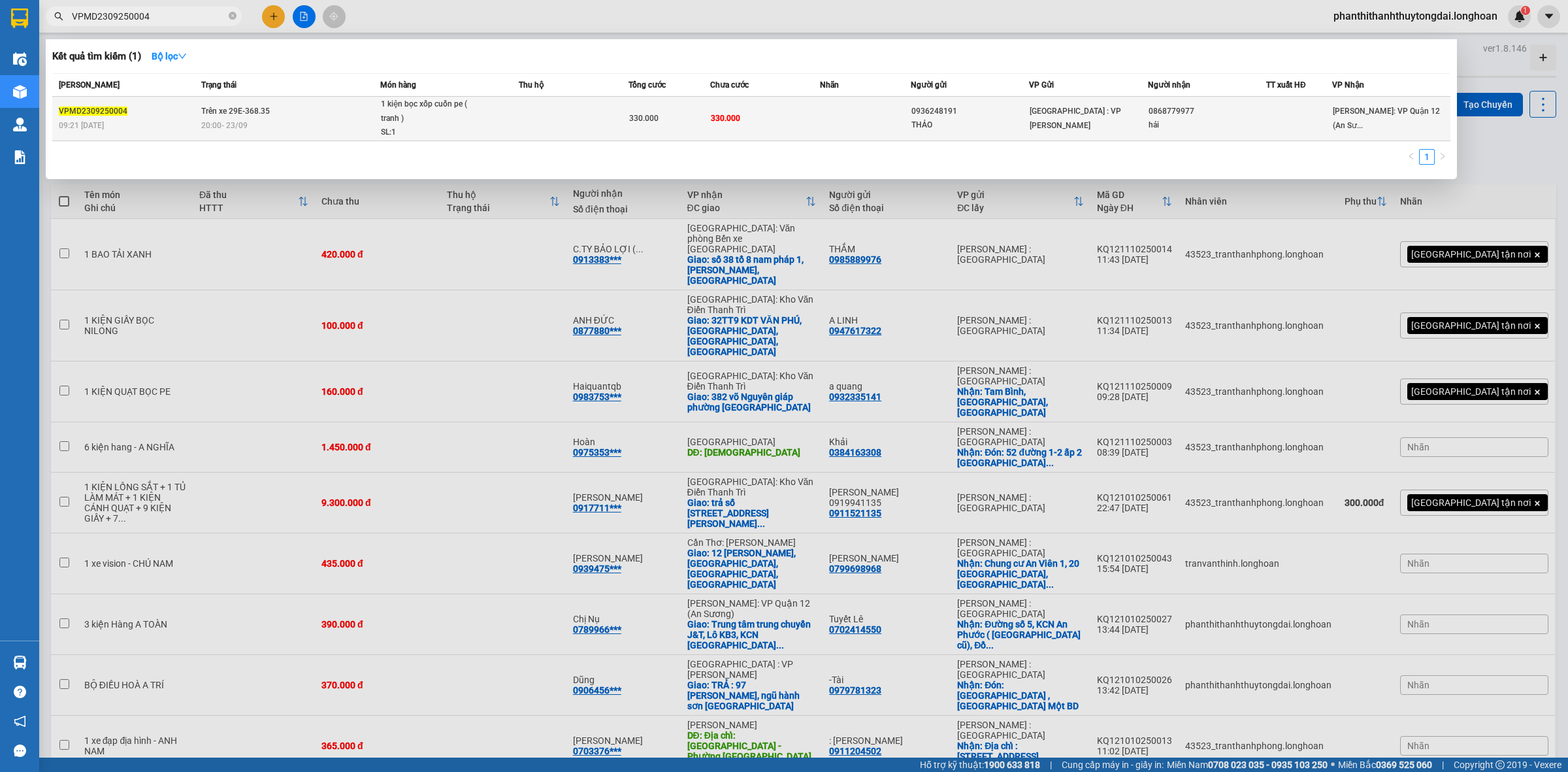
type input "VPMD2309250004"
click at [272, 124] on div "20:00 [DATE]" at bounding box center [290, 125] width 178 height 15
click at [710, 124] on td "330.000" at bounding box center [764, 119] width 109 height 45
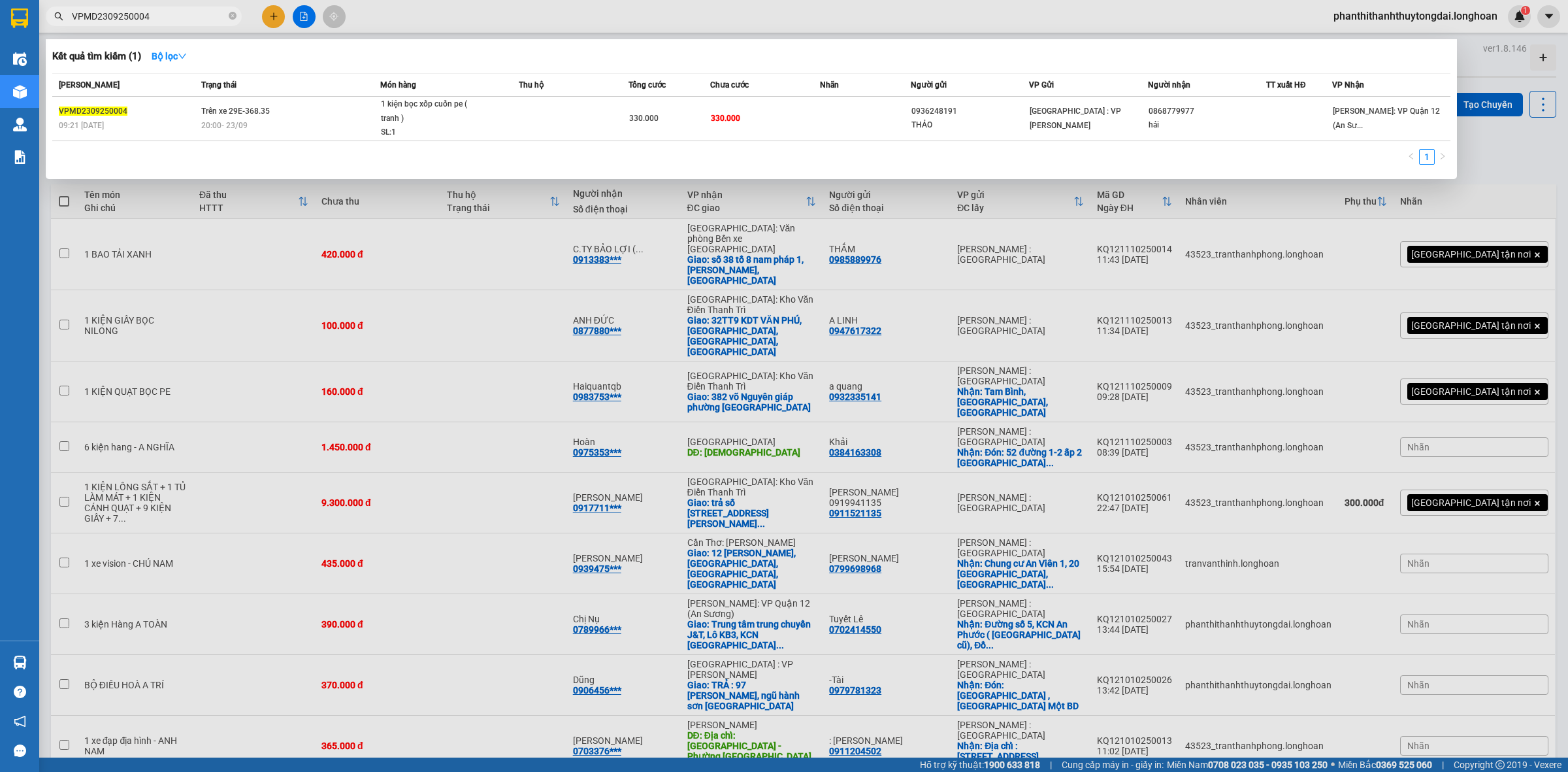
click at [1429, 20] on div at bounding box center [784, 386] width 1568 height 772
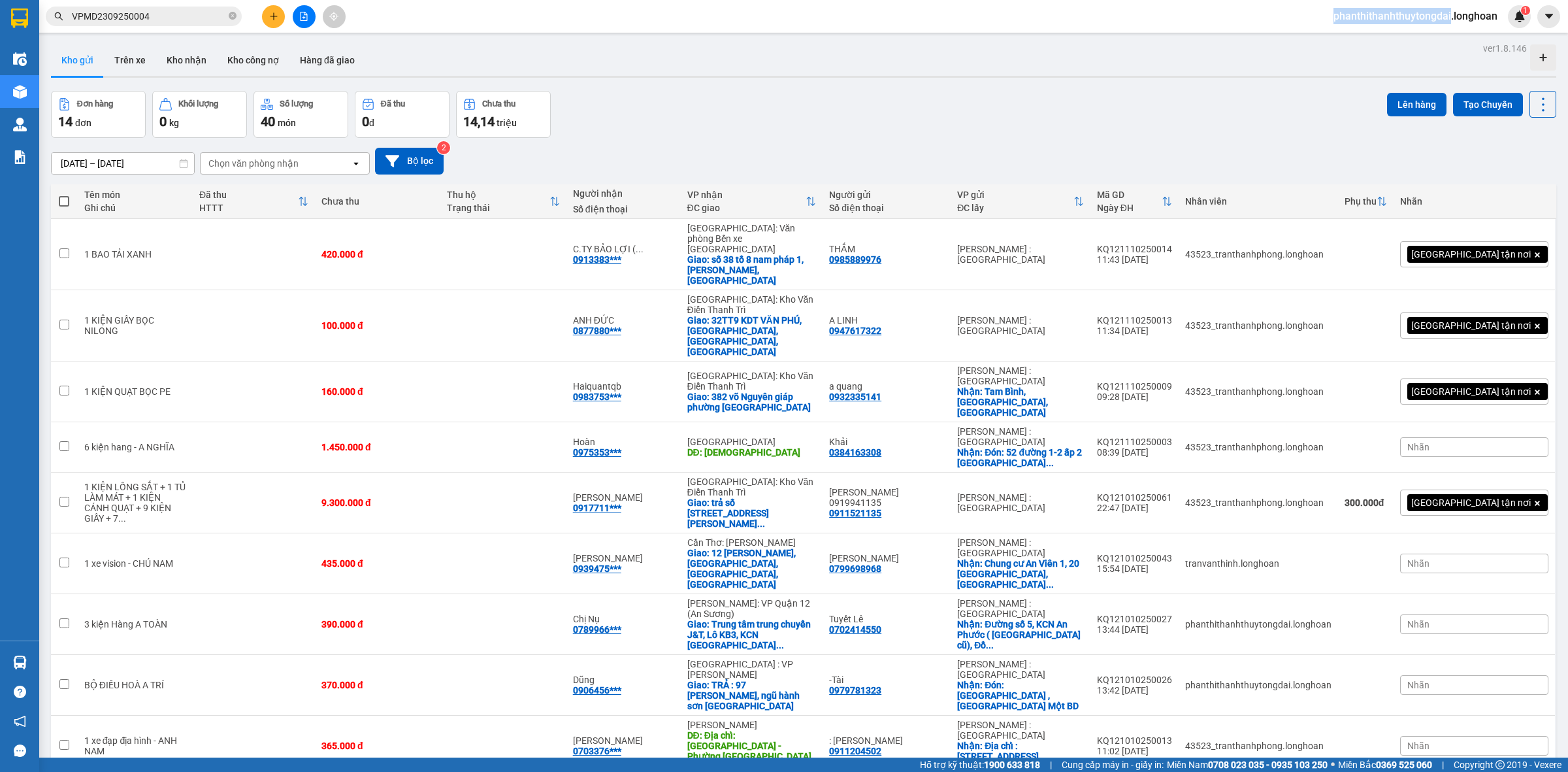
click at [1429, 20] on span "phanthithanhthuytongdai.longhoan" at bounding box center [1415, 16] width 185 height 16
click at [1253, 72] on div "Kho gửi Trên xe Kho nhận Kho công nợ Hàng đã giao" at bounding box center [804, 62] width 1506 height 35
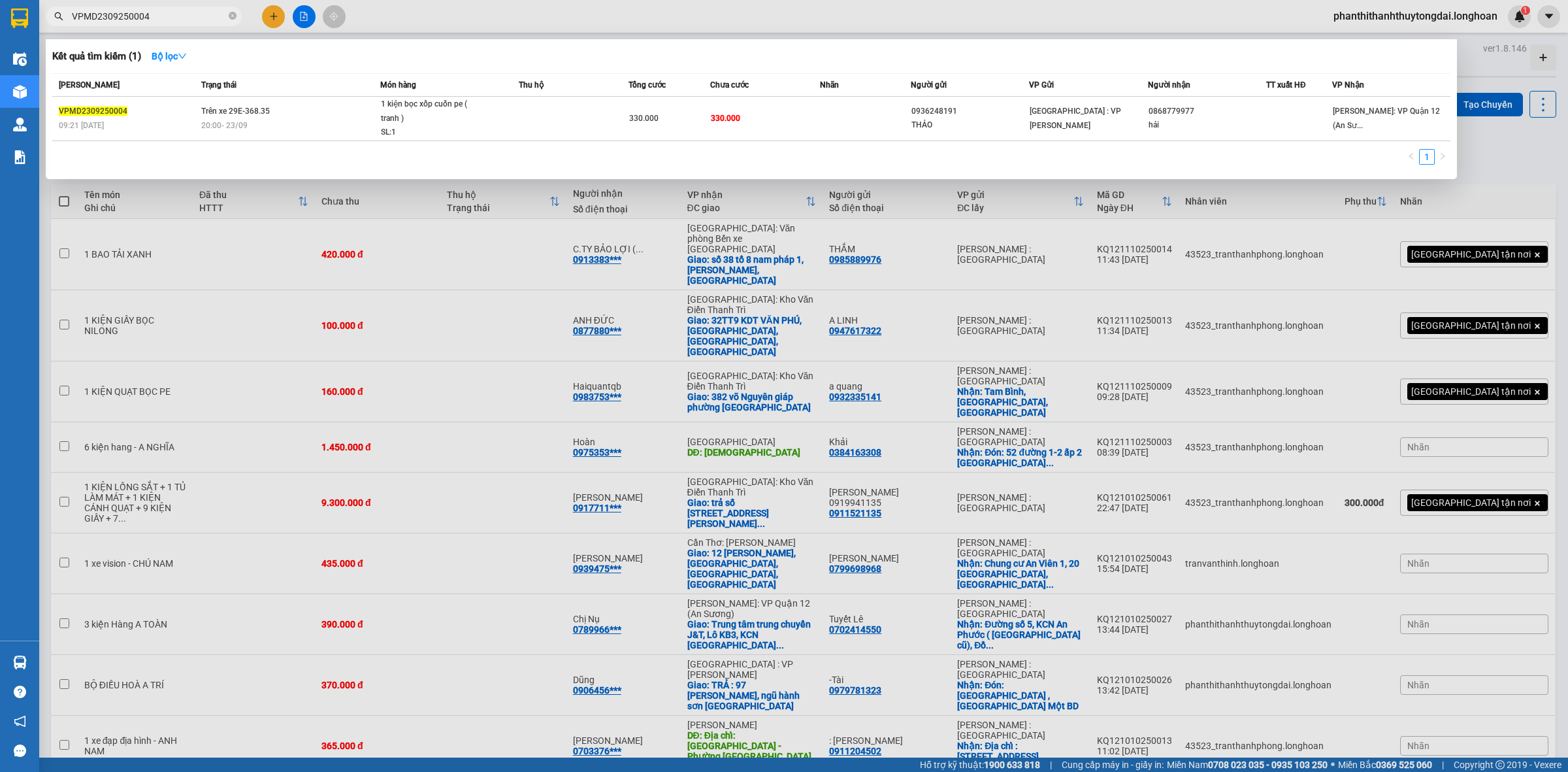
click at [165, 17] on input "VPMD2309250004" at bounding box center [149, 16] width 155 height 15
click at [227, 17] on span "VPMD2309250004" at bounding box center [144, 16] width 196 height 19
click at [230, 18] on icon "close-circle" at bounding box center [232, 16] width 8 height 8
